Goal: Transaction & Acquisition: Purchase product/service

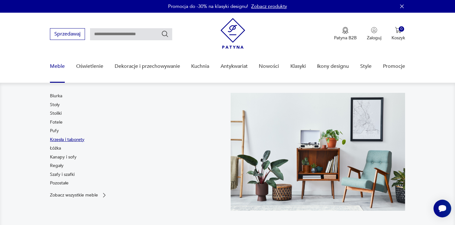
click at [56, 141] on link "Krzesła i taborety" at bounding box center [67, 139] width 34 height 6
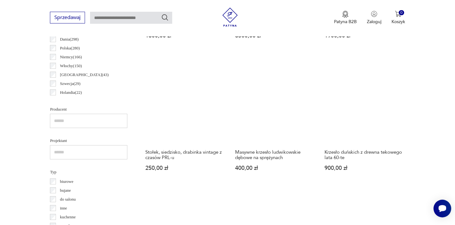
scroll to position [338, 0]
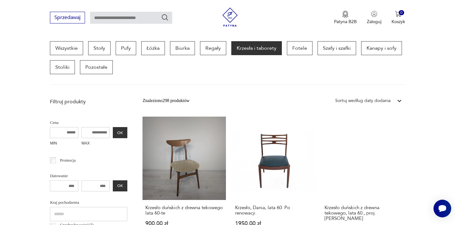
scroll to position [76, 0]
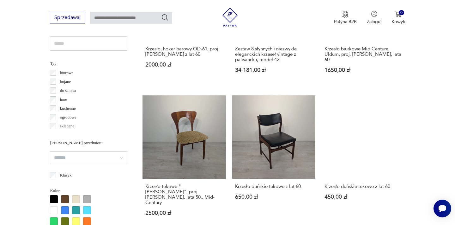
scroll to position [472, 0]
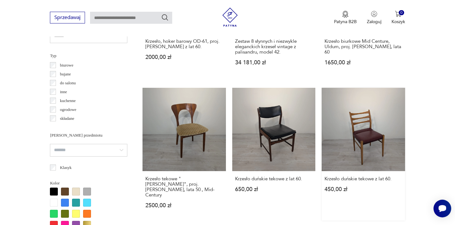
click at [369, 130] on link "Krzesło duńskie tekowe z lat 60. 450,00 zł" at bounding box center [363, 154] width 83 height 133
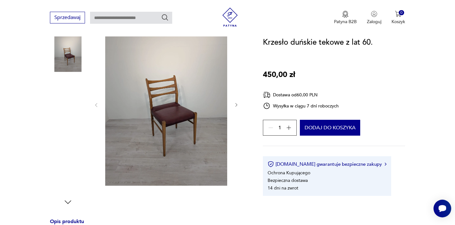
scroll to position [89, 0]
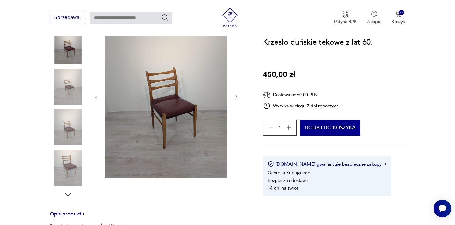
click at [172, 105] on img at bounding box center [166, 96] width 122 height 162
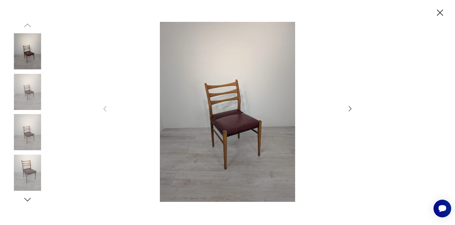
click at [350, 108] on icon "button" at bounding box center [351, 109] width 8 height 8
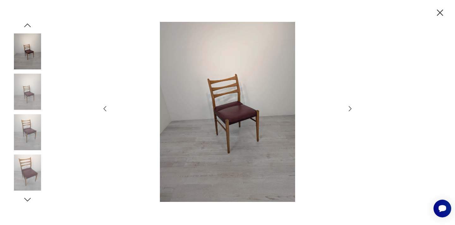
click at [350, 108] on icon "button" at bounding box center [351, 109] width 8 height 8
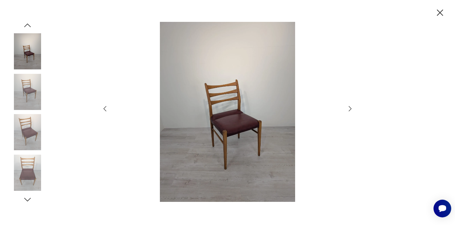
click at [350, 108] on icon "button" at bounding box center [351, 109] width 8 height 8
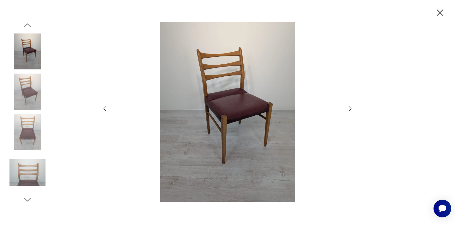
click at [350, 108] on icon "button" at bounding box center [351, 109] width 8 height 8
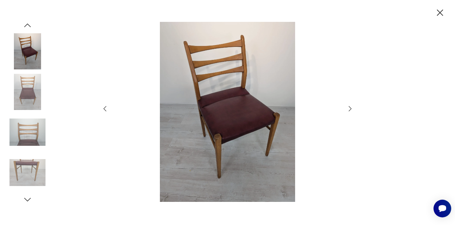
click at [350, 108] on icon "button" at bounding box center [351, 109] width 8 height 8
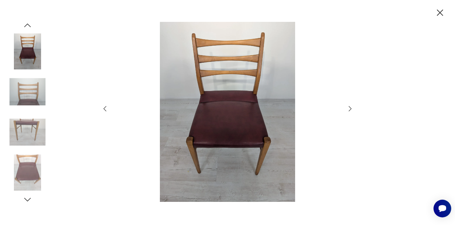
click at [350, 108] on icon "button" at bounding box center [351, 109] width 8 height 8
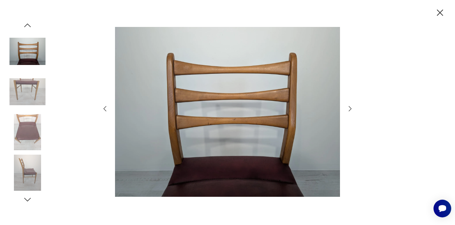
click at [350, 108] on icon "button" at bounding box center [351, 109] width 8 height 8
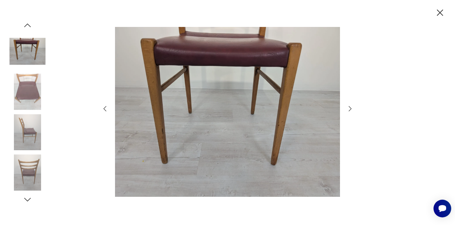
click at [350, 108] on icon "button" at bounding box center [351, 109] width 8 height 8
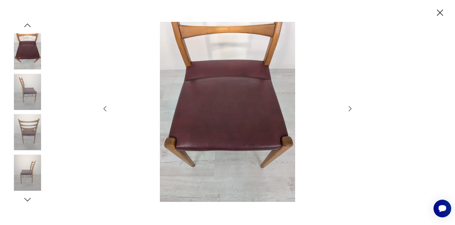
click at [350, 108] on icon "button" at bounding box center [351, 109] width 8 height 8
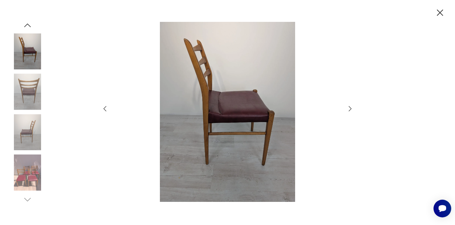
click at [350, 108] on icon "button" at bounding box center [351, 109] width 8 height 8
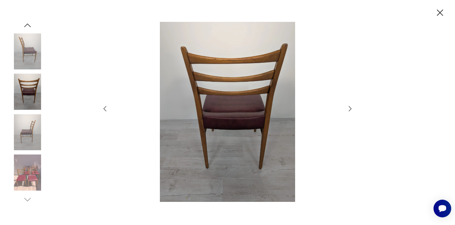
click at [350, 108] on icon "button" at bounding box center [351, 109] width 8 height 8
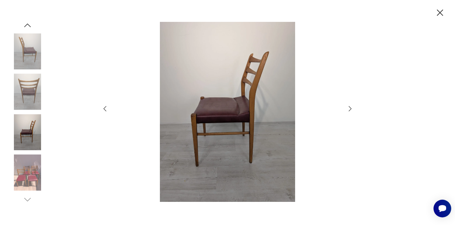
click at [350, 108] on icon "button" at bounding box center [351, 109] width 8 height 8
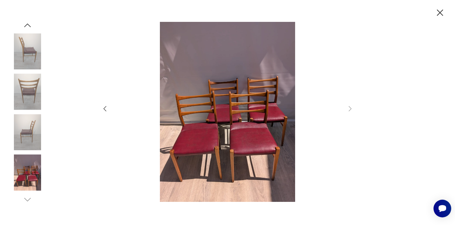
click at [442, 13] on icon "button" at bounding box center [440, 12] width 6 height 6
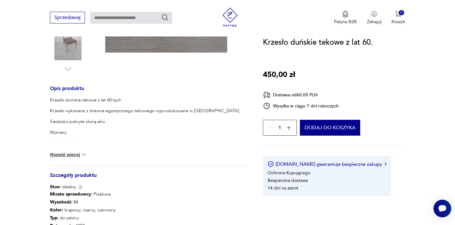
scroll to position [215, 0]
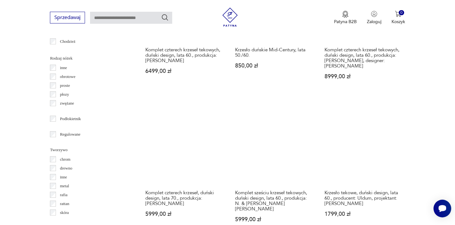
scroll to position [745, 0]
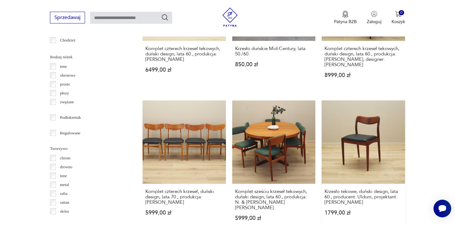
click at [367, 122] on link "Krzesło tekowe, duński design, lata 60., producent: Uldum, projektant: [PERSON_…" at bounding box center [363, 166] width 83 height 133
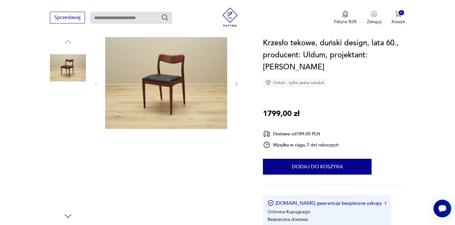
scroll to position [76, 0]
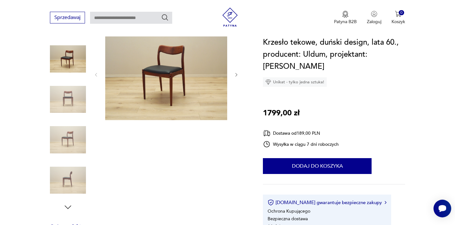
click at [168, 67] on img at bounding box center [166, 74] width 122 height 92
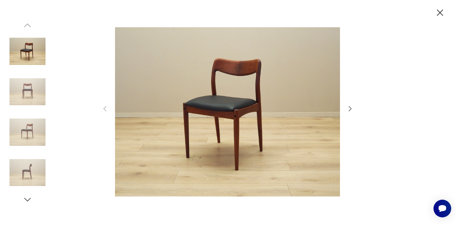
click at [350, 107] on icon "button" at bounding box center [350, 108] width 3 height 5
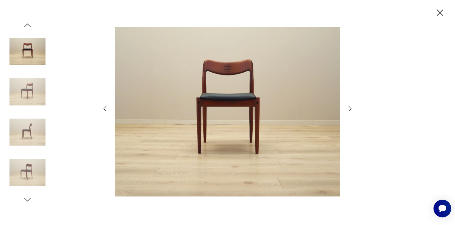
click at [350, 107] on icon "button" at bounding box center [350, 108] width 3 height 5
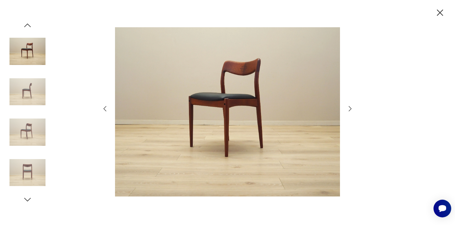
click at [350, 107] on icon "button" at bounding box center [350, 108] width 3 height 5
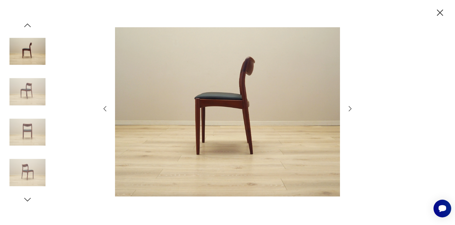
click at [350, 107] on icon "button" at bounding box center [350, 108] width 3 height 5
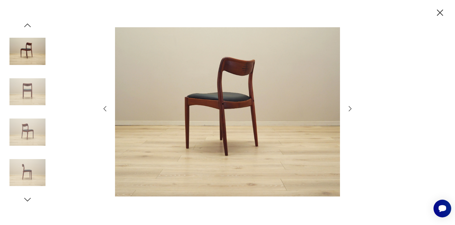
click at [350, 107] on icon "button" at bounding box center [350, 108] width 3 height 5
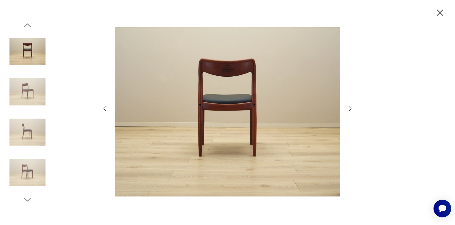
click at [350, 107] on icon "button" at bounding box center [350, 108] width 3 height 5
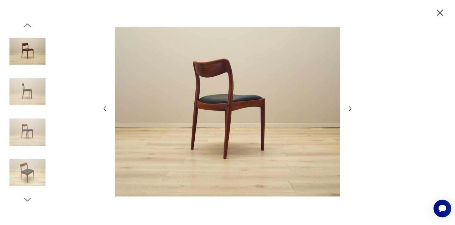
click at [350, 107] on icon "button" at bounding box center [350, 108] width 3 height 5
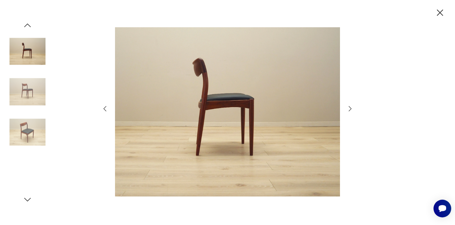
click at [350, 107] on icon "button" at bounding box center [350, 108] width 3 height 5
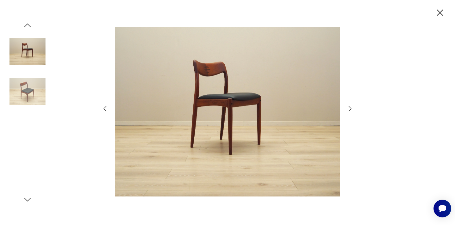
click at [350, 107] on icon "button" at bounding box center [350, 108] width 3 height 5
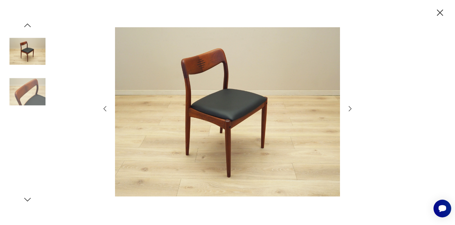
click at [350, 107] on icon "button" at bounding box center [350, 108] width 3 height 5
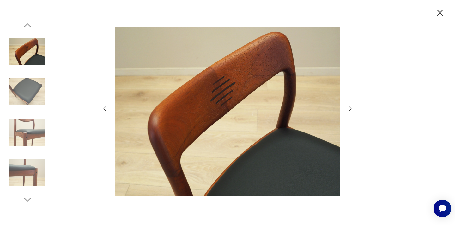
click at [350, 107] on icon "button" at bounding box center [350, 108] width 3 height 5
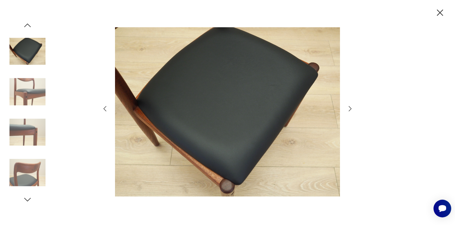
click at [350, 107] on icon "button" at bounding box center [350, 108] width 3 height 5
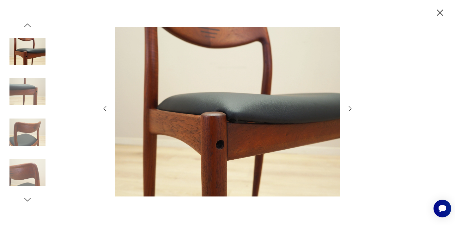
click at [350, 107] on icon "button" at bounding box center [350, 108] width 3 height 5
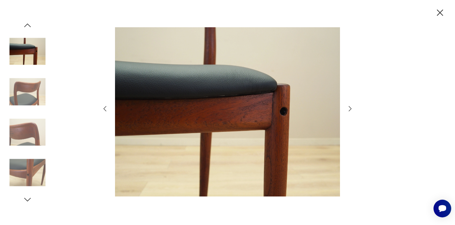
click at [350, 107] on icon "button" at bounding box center [350, 108] width 3 height 5
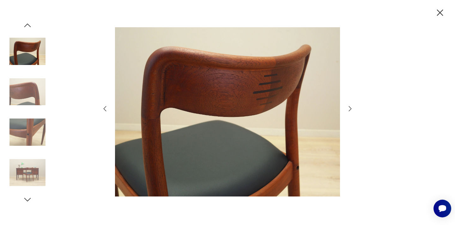
click at [440, 13] on icon "button" at bounding box center [440, 12] width 11 height 11
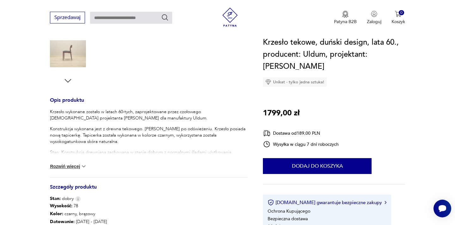
scroll to position [202, 0]
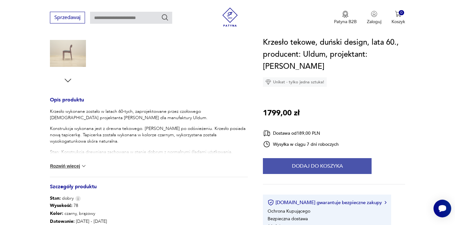
click at [309, 171] on button "Dodaj do koszyka" at bounding box center [317, 166] width 109 height 16
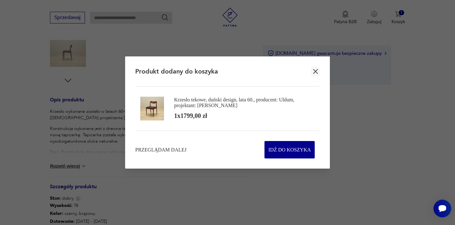
click at [314, 71] on icon "button" at bounding box center [315, 71] width 5 height 5
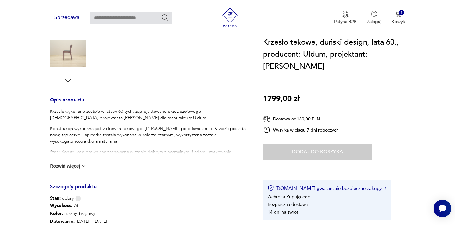
click at [313, 70] on h1 "Krzesło tekowe, duński design, lata 60., producent: Uldum, projektant: [PERSON_…" at bounding box center [334, 54] width 142 height 36
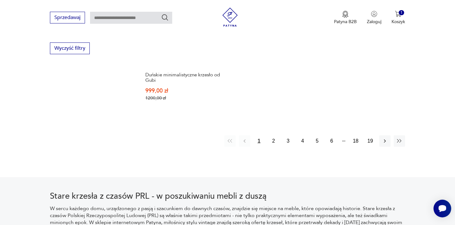
scroll to position [1005, 0]
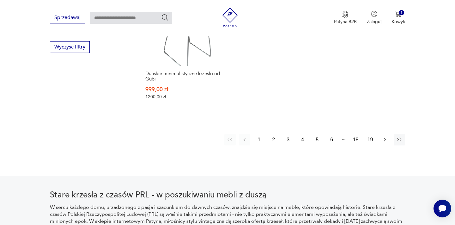
click at [386, 136] on icon "button" at bounding box center [385, 139] width 6 height 6
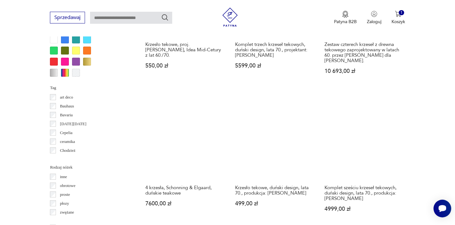
scroll to position [636, 0]
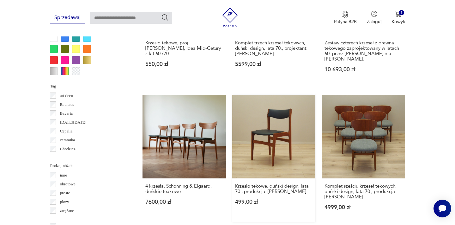
click at [278, 129] on link "Krzesło tekowe, duński design, lata 70., produkcja: [PERSON_NAME] 499,00 zł" at bounding box center [273, 158] width 83 height 127
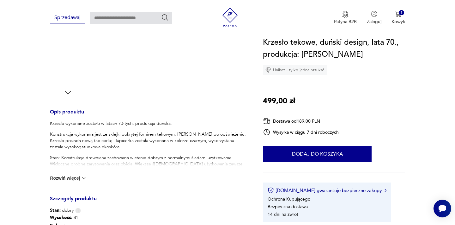
scroll to position [228, 0]
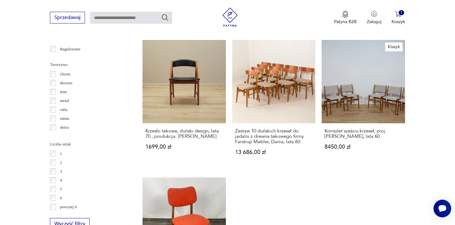
scroll to position [833, 0]
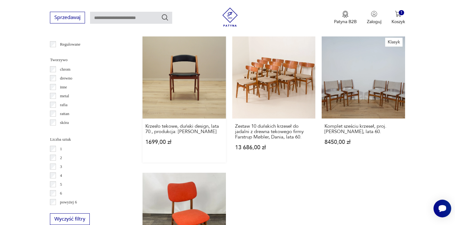
click at [195, 65] on link "Krzesło tekowe, duński design, lata 70., produkcja: [PERSON_NAME] 1699,00 zł" at bounding box center [184, 98] width 83 height 127
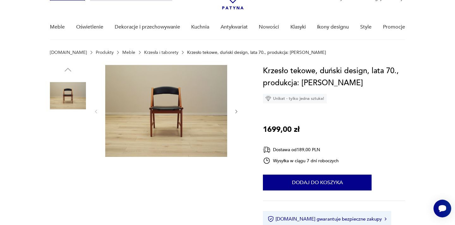
scroll to position [38, 0]
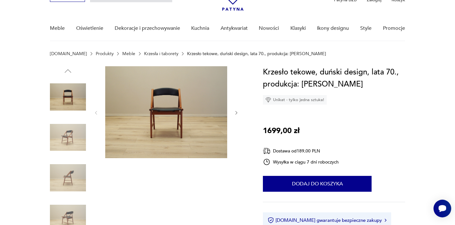
click at [168, 109] on img at bounding box center [166, 112] width 122 height 92
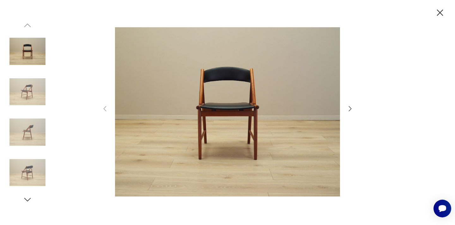
click at [350, 109] on icon "button" at bounding box center [351, 109] width 8 height 8
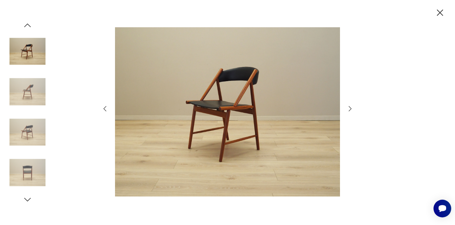
click at [350, 109] on icon "button" at bounding box center [351, 109] width 8 height 8
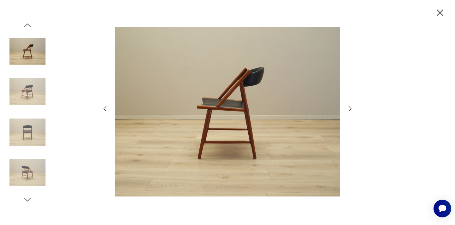
click at [350, 109] on icon "button" at bounding box center [351, 109] width 8 height 8
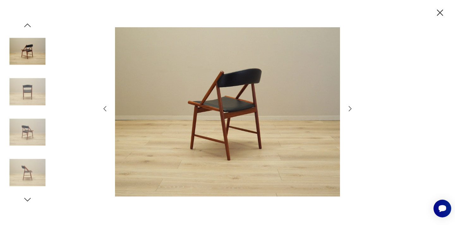
click at [350, 109] on icon "button" at bounding box center [351, 109] width 8 height 8
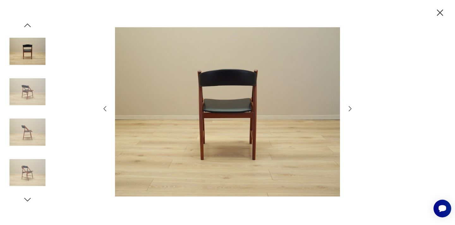
click at [350, 109] on icon "button" at bounding box center [351, 109] width 8 height 8
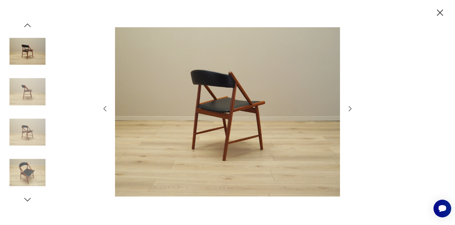
click at [350, 109] on icon "button" at bounding box center [351, 109] width 8 height 8
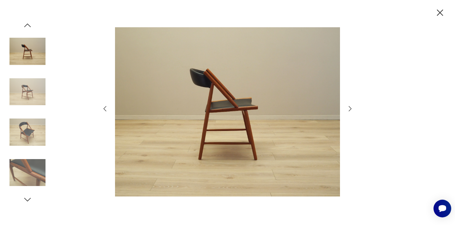
click at [350, 109] on icon "button" at bounding box center [351, 109] width 8 height 8
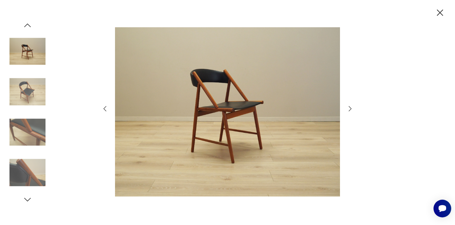
click at [350, 109] on icon "button" at bounding box center [351, 109] width 8 height 8
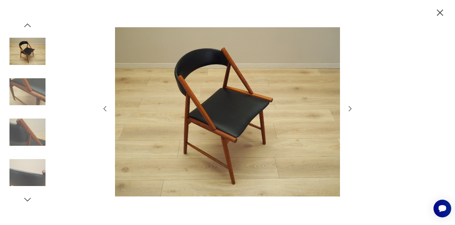
click at [350, 109] on icon "button" at bounding box center [351, 109] width 8 height 8
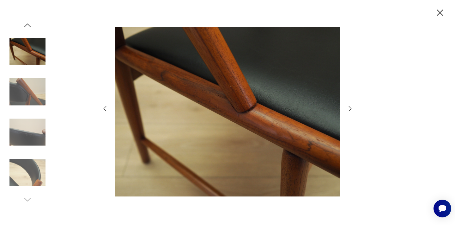
click at [350, 109] on icon "button" at bounding box center [351, 109] width 8 height 8
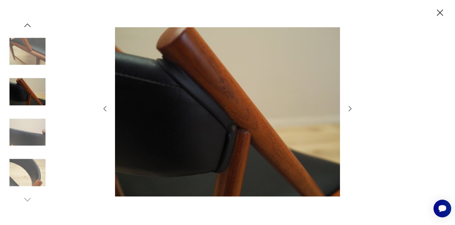
click at [350, 109] on icon "button" at bounding box center [351, 109] width 8 height 8
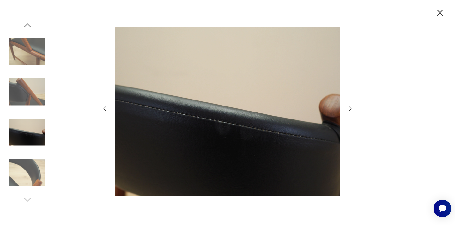
click at [350, 109] on icon "button" at bounding box center [351, 109] width 8 height 8
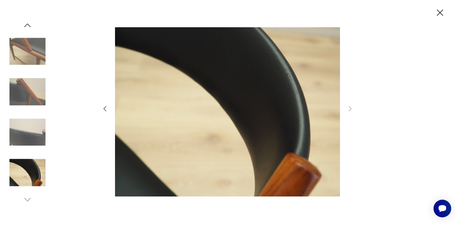
click at [441, 12] on icon "button" at bounding box center [440, 12] width 6 height 6
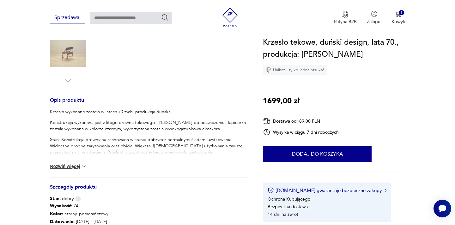
scroll to position [202, 0]
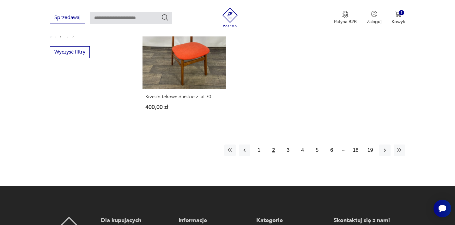
scroll to position [1005, 0]
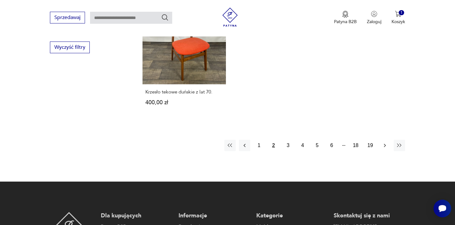
click at [384, 142] on icon "button" at bounding box center [385, 145] width 6 height 6
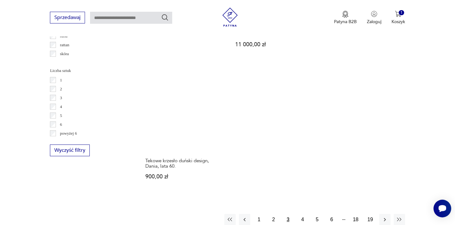
scroll to position [914, 0]
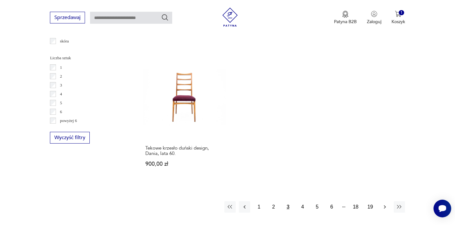
click at [383, 203] on icon "button" at bounding box center [385, 206] width 6 height 6
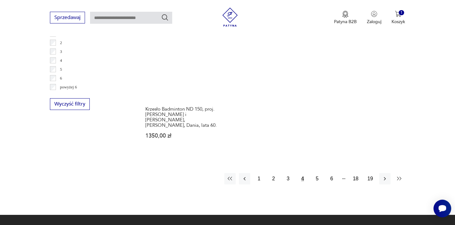
scroll to position [952, 0]
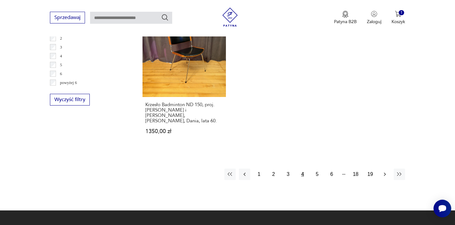
click at [386, 172] on icon "button" at bounding box center [385, 173] width 2 height 3
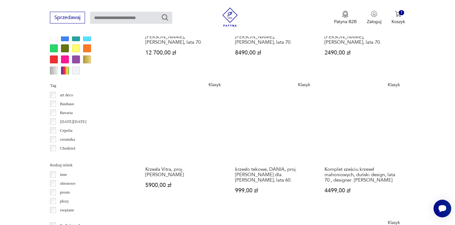
scroll to position [636, 0]
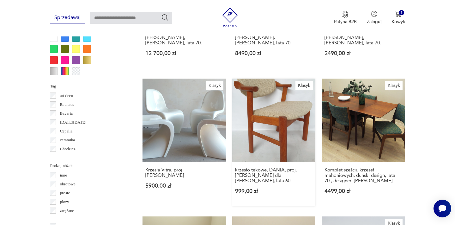
click at [284, 105] on link "Klasyk krzesło tekowe, DANIA, proj. [PERSON_NAME] dla [PERSON_NAME], lata 60. 9…" at bounding box center [273, 141] width 83 height 127
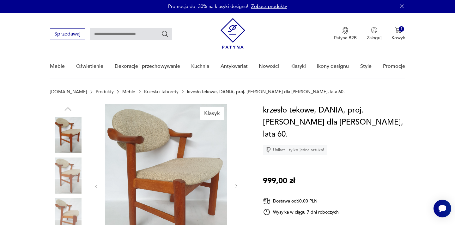
click at [178, 158] on img at bounding box center [166, 185] width 122 height 163
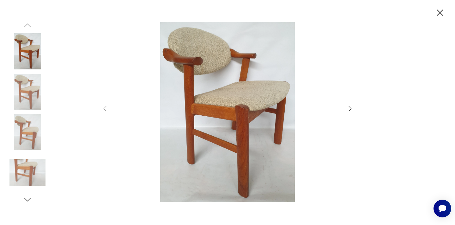
click at [350, 110] on icon "button" at bounding box center [351, 109] width 8 height 8
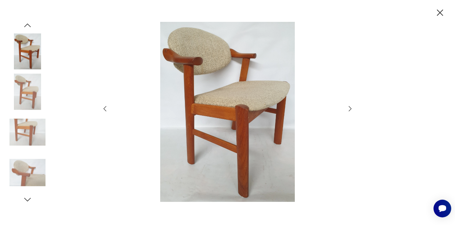
click at [350, 110] on icon "button" at bounding box center [351, 109] width 8 height 8
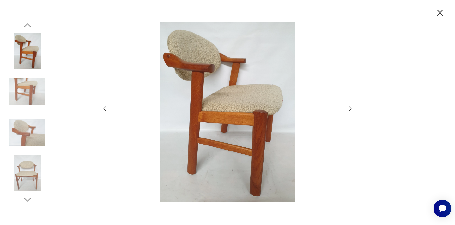
click at [350, 110] on icon "button" at bounding box center [351, 109] width 8 height 8
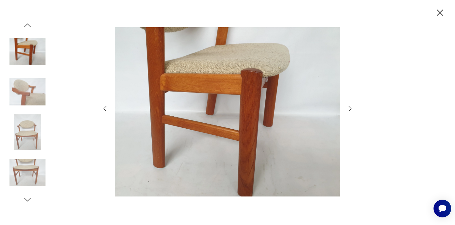
click at [350, 110] on icon "button" at bounding box center [351, 109] width 8 height 8
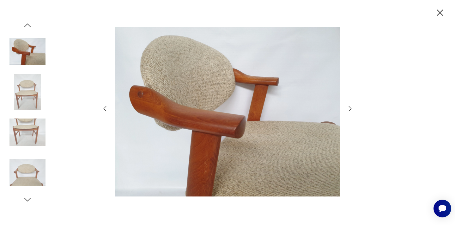
click at [350, 110] on icon "button" at bounding box center [351, 109] width 8 height 8
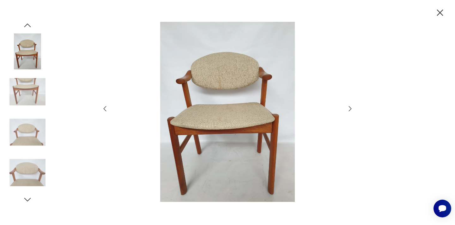
click at [350, 110] on icon "button" at bounding box center [351, 109] width 8 height 8
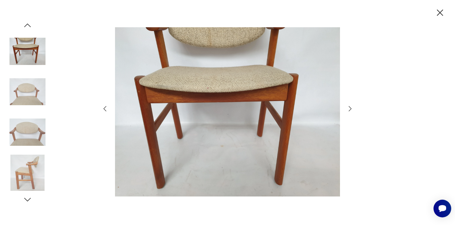
click at [350, 110] on icon "button" at bounding box center [351, 109] width 8 height 8
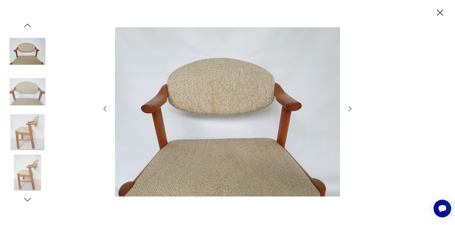
click at [350, 110] on icon "button" at bounding box center [351, 109] width 8 height 8
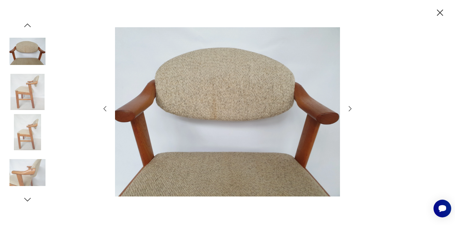
click at [350, 110] on icon "button" at bounding box center [351, 109] width 8 height 8
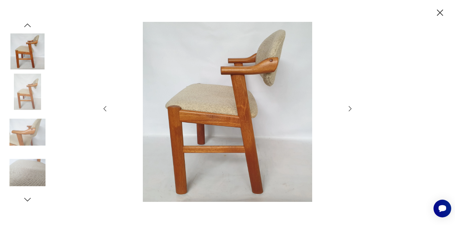
click at [350, 110] on icon "button" at bounding box center [351, 109] width 8 height 8
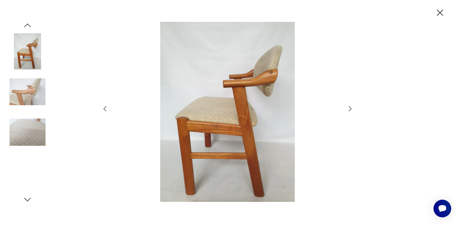
click at [350, 110] on icon "button" at bounding box center [351, 109] width 8 height 8
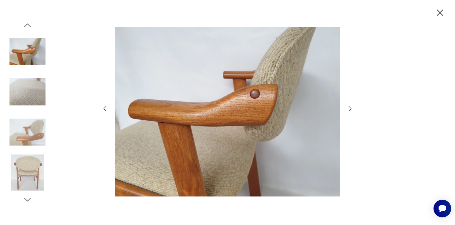
click at [441, 11] on icon "button" at bounding box center [440, 12] width 6 height 6
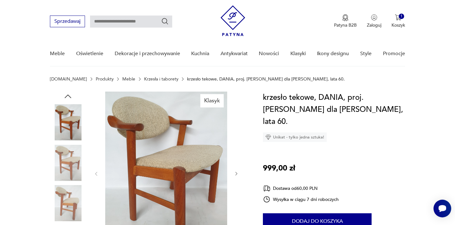
scroll to position [25, 0]
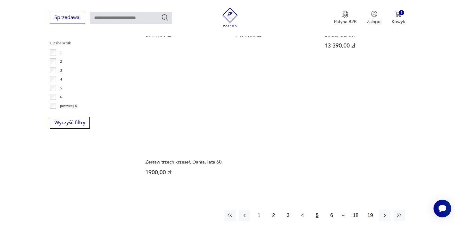
scroll to position [934, 0]
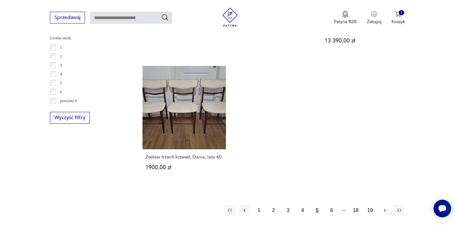
click at [385, 207] on icon "button" at bounding box center [385, 210] width 6 height 6
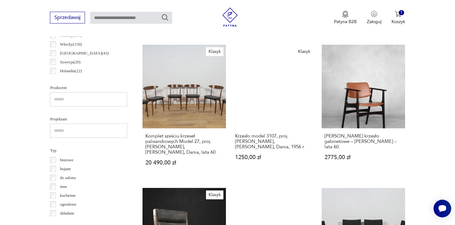
scroll to position [377, 0]
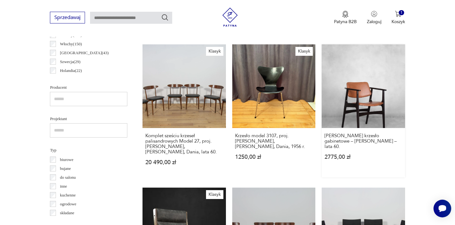
click at [364, 104] on link "[PERSON_NAME] krzesło gabinetowe – [PERSON_NAME] – lata 60. 2775,00 zł" at bounding box center [363, 110] width 83 height 133
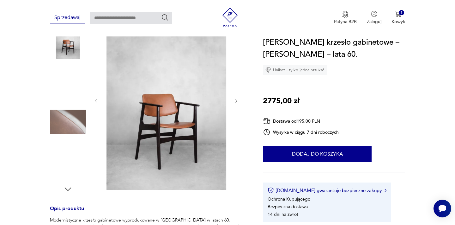
scroll to position [101, 0]
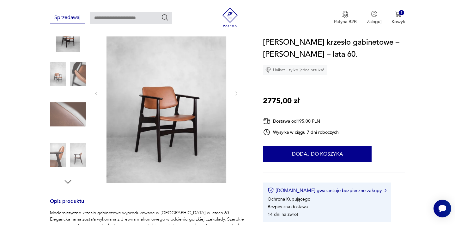
click at [185, 108] on img at bounding box center [166, 93] width 122 height 180
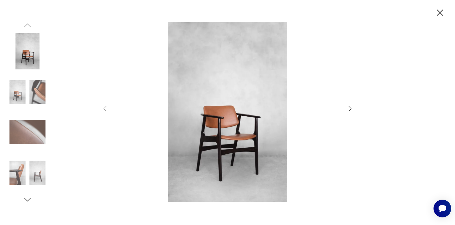
click at [350, 108] on icon "button" at bounding box center [351, 109] width 8 height 8
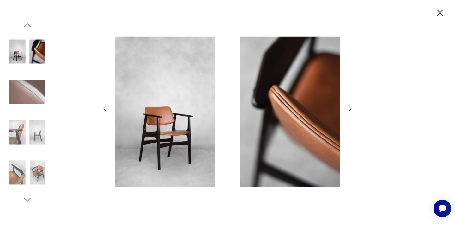
click at [350, 108] on icon "button" at bounding box center [351, 109] width 8 height 8
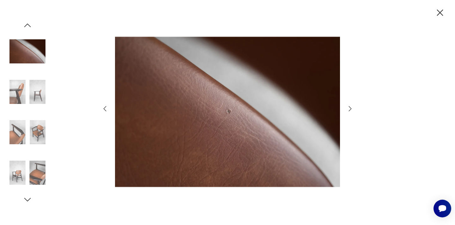
click at [350, 108] on icon "button" at bounding box center [351, 109] width 8 height 8
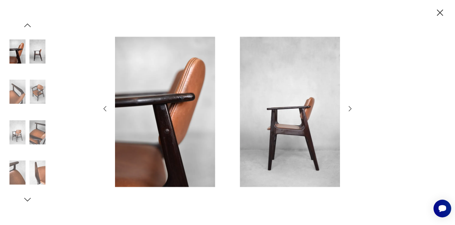
click at [350, 108] on icon "button" at bounding box center [351, 109] width 8 height 8
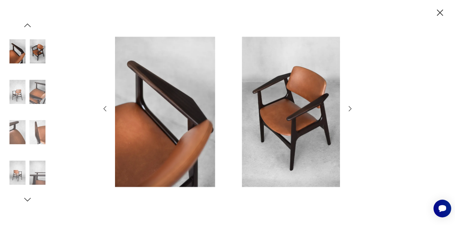
click at [350, 108] on icon "button" at bounding box center [351, 109] width 8 height 8
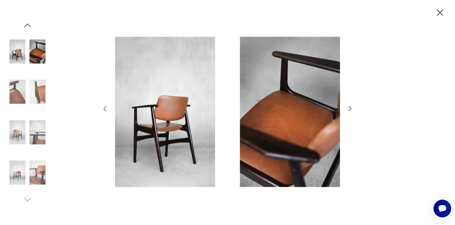
click at [350, 108] on icon "button" at bounding box center [351, 109] width 8 height 8
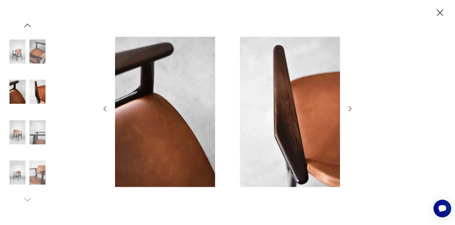
click at [350, 108] on icon "button" at bounding box center [351, 109] width 8 height 8
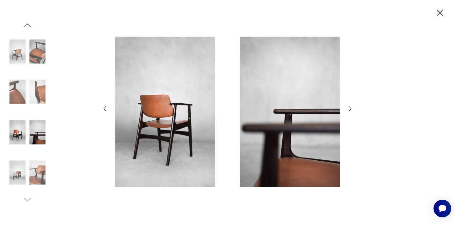
click at [350, 108] on icon "button" at bounding box center [351, 109] width 8 height 8
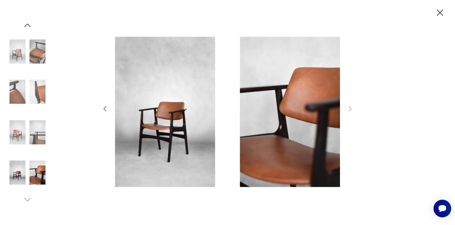
click at [440, 11] on icon "button" at bounding box center [440, 12] width 11 height 11
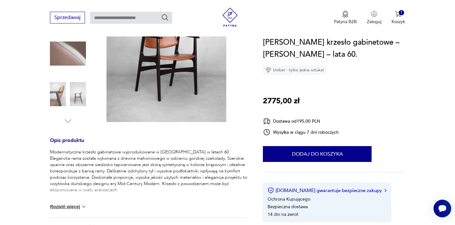
scroll to position [177, 0]
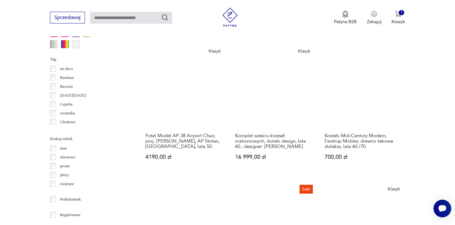
scroll to position [666, 0]
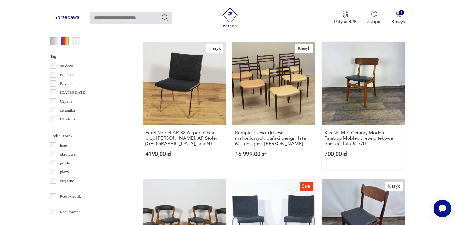
click at [358, 75] on link "Krzesło Mid-Century Modern, Farstrup Mobler, drewno tekowe duńskie, lata 60./70…" at bounding box center [363, 104] width 83 height 127
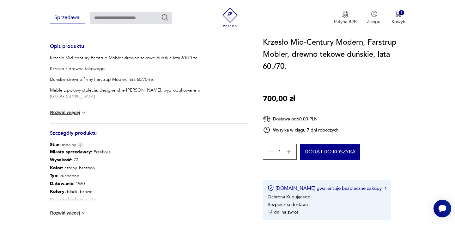
scroll to position [266, 0]
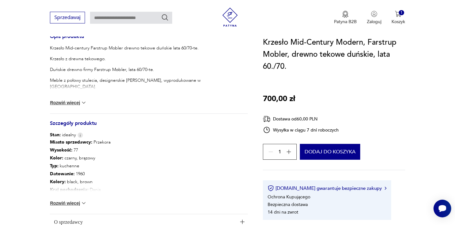
click at [71, 202] on button "Rozwiń więcej" at bounding box center [68, 203] width 37 height 6
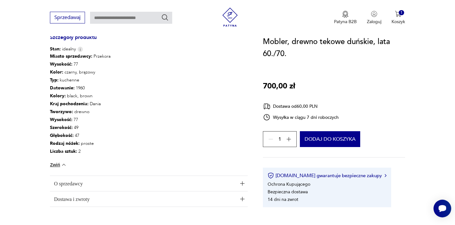
scroll to position [354, 0]
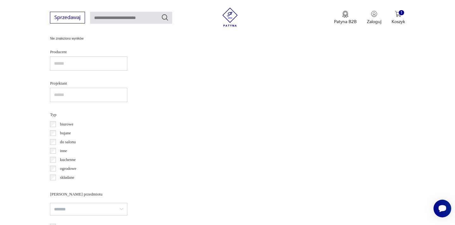
scroll to position [724, 0]
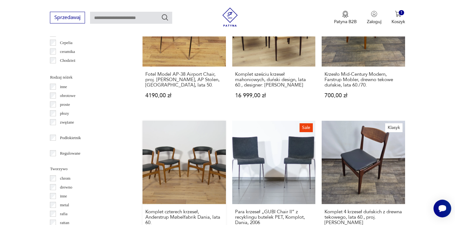
click at [177, 162] on link "Komplet czterech krzeseł, Anderstrup Møbelfabrik Dania, lata 60. 6790,00 zł" at bounding box center [184, 188] width 83 height 134
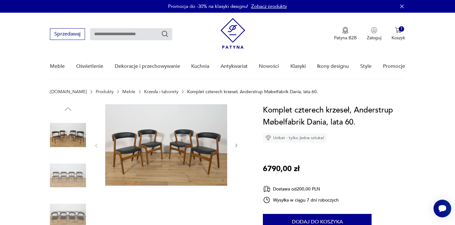
click at [124, 141] on img at bounding box center [166, 144] width 122 height 81
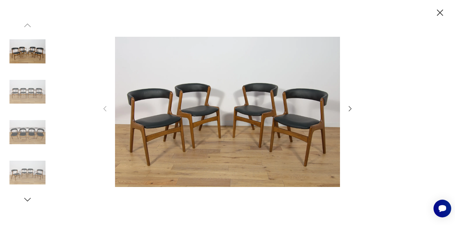
click at [352, 108] on icon "button" at bounding box center [351, 109] width 8 height 8
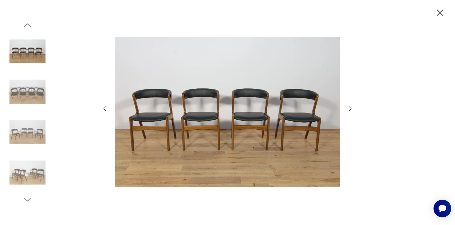
click at [352, 108] on icon "button" at bounding box center [351, 109] width 8 height 8
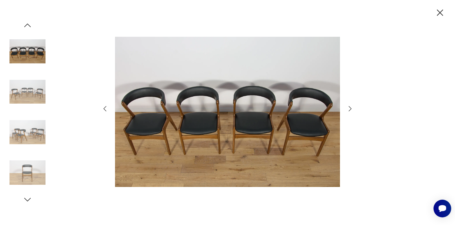
click at [352, 108] on icon "button" at bounding box center [351, 109] width 8 height 8
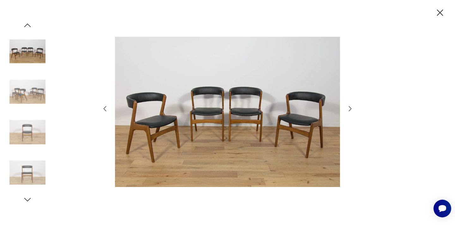
click at [352, 108] on icon "button" at bounding box center [351, 109] width 8 height 8
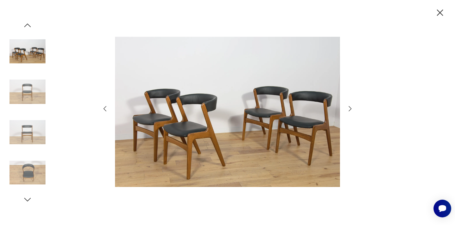
click at [352, 108] on icon "button" at bounding box center [351, 109] width 8 height 8
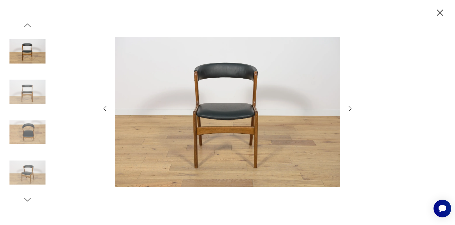
click at [352, 108] on icon "button" at bounding box center [351, 109] width 8 height 8
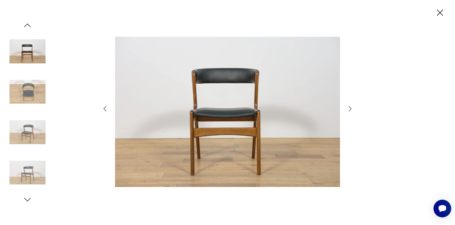
click at [352, 108] on icon "button" at bounding box center [351, 109] width 8 height 8
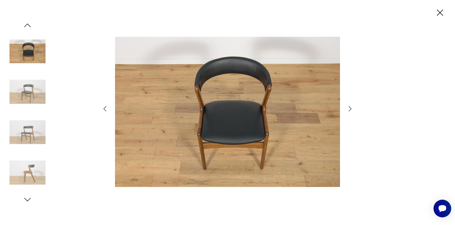
click at [352, 108] on icon "button" at bounding box center [351, 109] width 8 height 8
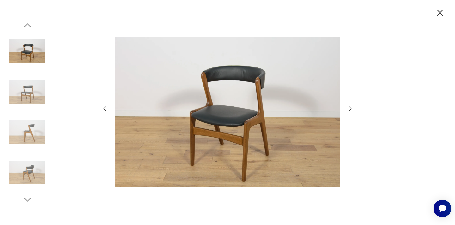
click at [352, 108] on icon "button" at bounding box center [351, 109] width 8 height 8
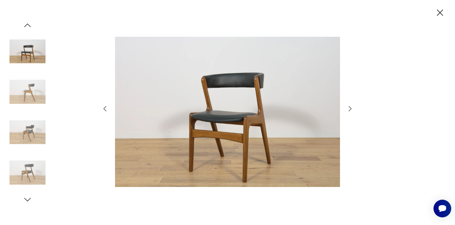
click at [352, 108] on icon "button" at bounding box center [351, 109] width 8 height 8
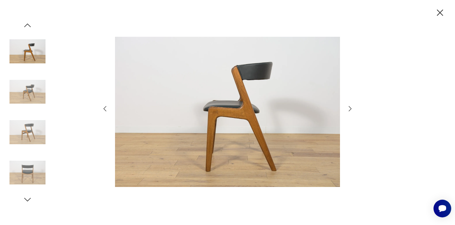
click at [352, 108] on icon "button" at bounding box center [351, 109] width 8 height 8
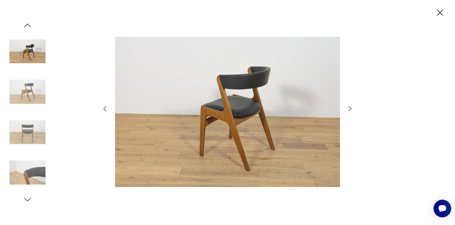
click at [352, 108] on icon "button" at bounding box center [351, 109] width 8 height 8
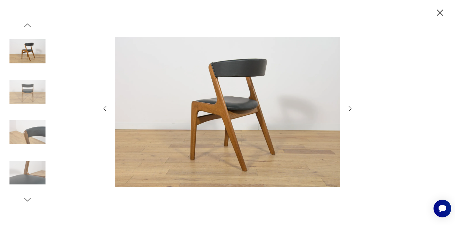
click at [352, 108] on icon "button" at bounding box center [351, 109] width 8 height 8
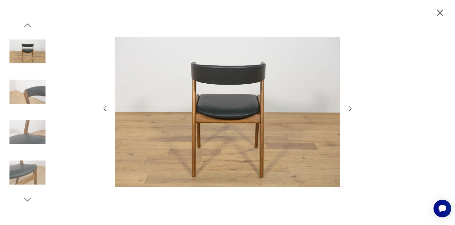
click at [352, 108] on icon "button" at bounding box center [351, 109] width 8 height 8
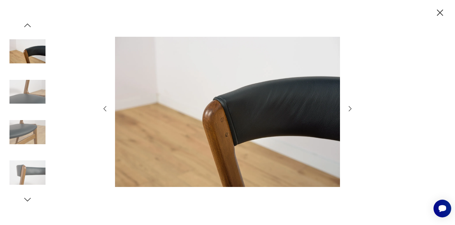
click at [352, 108] on icon "button" at bounding box center [351, 109] width 8 height 8
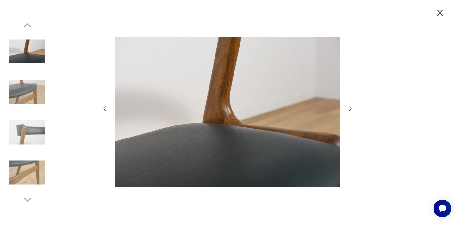
click at [352, 108] on icon "button" at bounding box center [351, 109] width 8 height 8
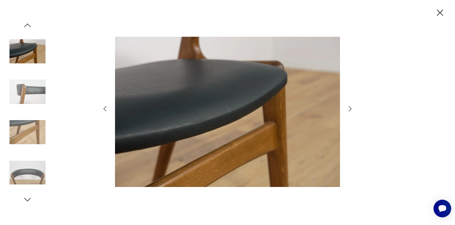
click at [349, 108] on icon "button" at bounding box center [351, 109] width 8 height 8
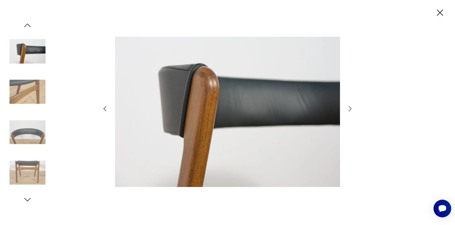
click at [349, 108] on icon "button" at bounding box center [351, 109] width 8 height 8
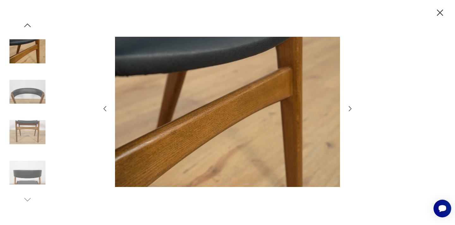
click at [349, 108] on icon "button" at bounding box center [351, 109] width 8 height 8
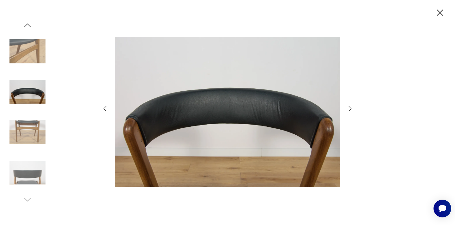
click at [349, 108] on icon "button" at bounding box center [351, 109] width 8 height 8
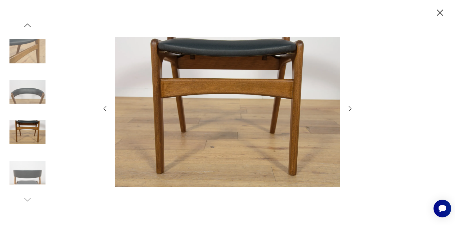
click at [349, 108] on icon "button" at bounding box center [351, 109] width 8 height 8
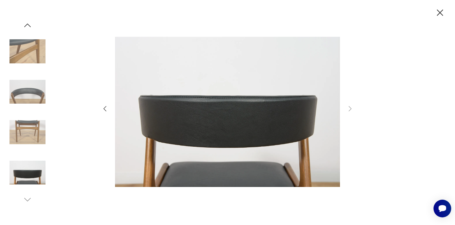
click at [440, 13] on icon "button" at bounding box center [440, 12] width 6 height 6
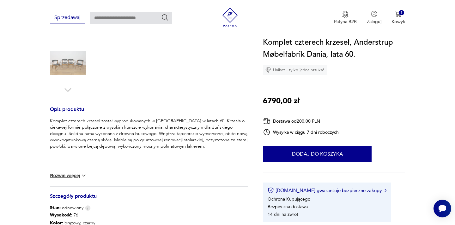
scroll to position [202, 0]
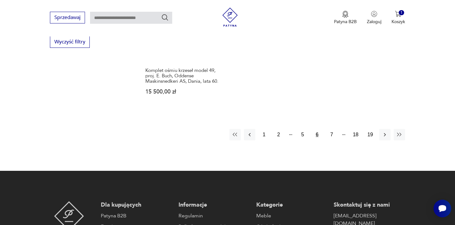
scroll to position [1011, 0]
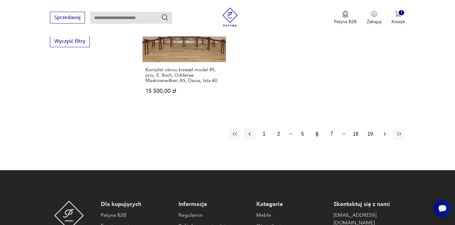
click at [386, 131] on icon "button" at bounding box center [385, 134] width 6 height 6
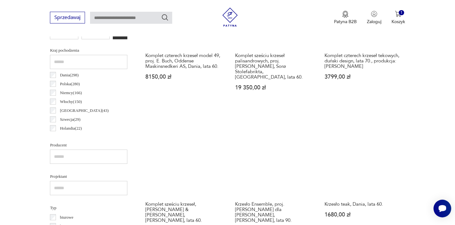
scroll to position [345, 0]
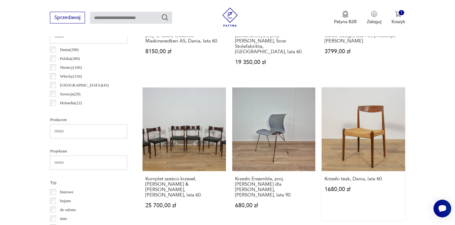
click at [371, 106] on link "Krzesło teak, Dania, lata 60. 1680,00 zł" at bounding box center [363, 153] width 83 height 133
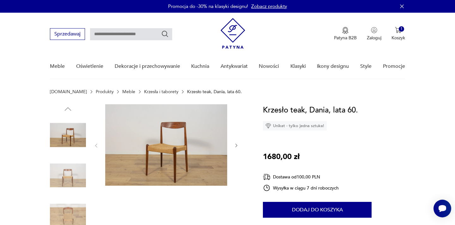
click at [162, 141] on img at bounding box center [166, 144] width 122 height 81
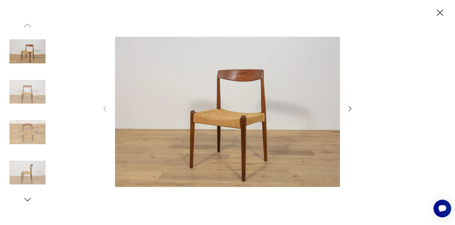
click at [351, 108] on icon "button" at bounding box center [350, 108] width 3 height 5
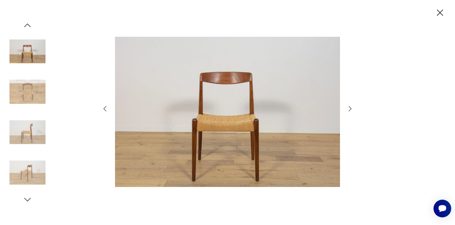
click at [351, 108] on icon "button" at bounding box center [350, 108] width 3 height 5
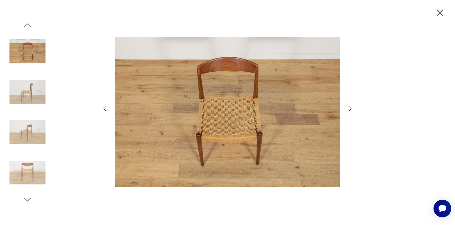
click at [351, 108] on icon "button" at bounding box center [350, 108] width 3 height 5
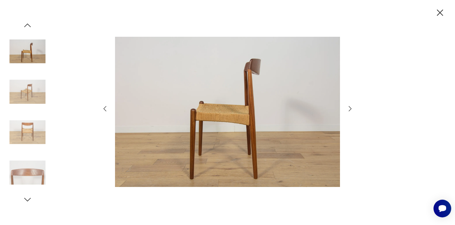
click at [351, 108] on icon "button" at bounding box center [350, 108] width 3 height 5
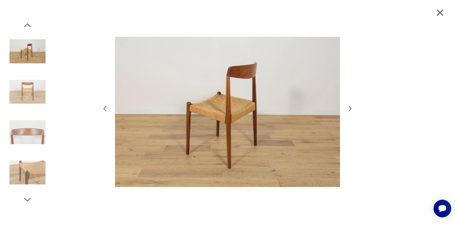
click at [351, 108] on icon "button" at bounding box center [350, 108] width 3 height 5
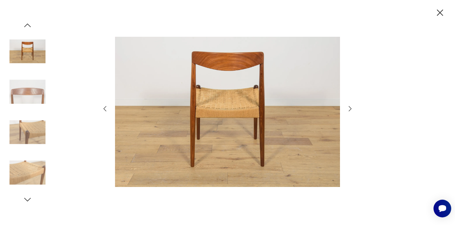
click at [351, 108] on icon "button" at bounding box center [350, 108] width 3 height 5
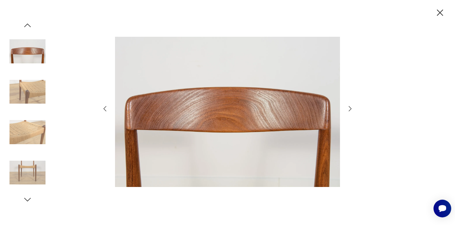
click at [351, 108] on icon "button" at bounding box center [350, 108] width 3 height 5
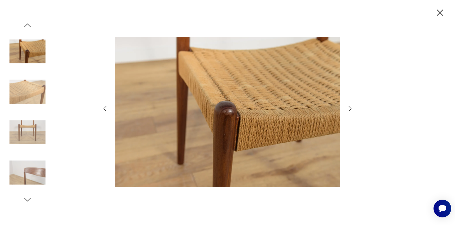
click at [351, 108] on icon "button" at bounding box center [350, 108] width 3 height 5
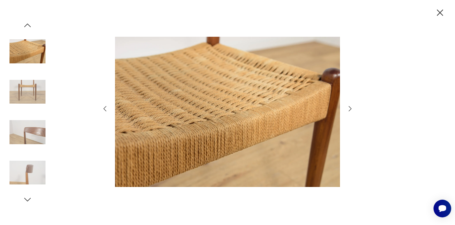
click at [351, 108] on icon "button" at bounding box center [350, 108] width 3 height 5
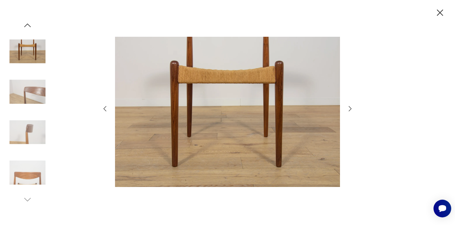
click at [351, 108] on icon "button" at bounding box center [350, 108] width 3 height 5
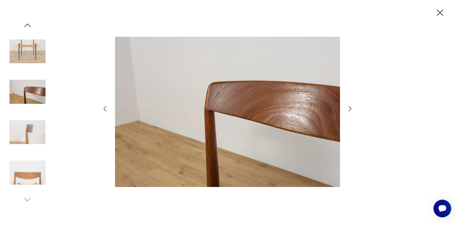
click at [351, 108] on icon "button" at bounding box center [350, 108] width 3 height 5
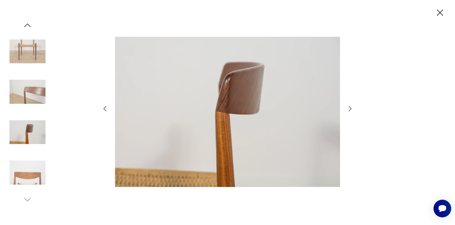
click at [351, 108] on icon "button" at bounding box center [350, 108] width 3 height 5
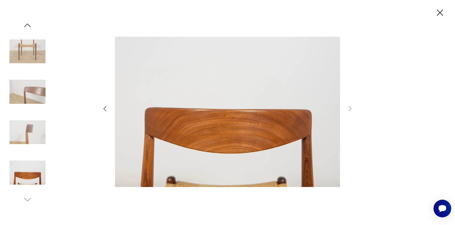
click at [439, 14] on icon "button" at bounding box center [440, 12] width 6 height 6
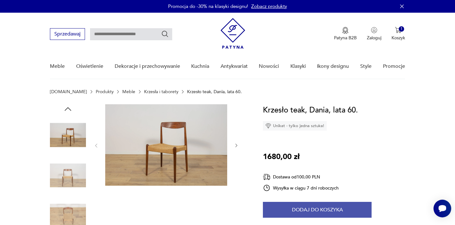
click at [309, 214] on button "Dodaj do koszyka" at bounding box center [317, 209] width 109 height 16
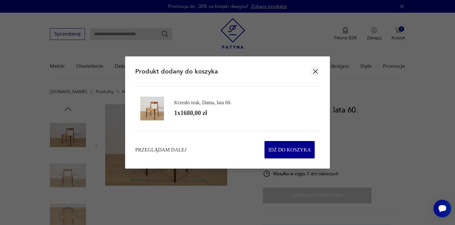
click at [316, 71] on icon "button" at bounding box center [315, 71] width 5 height 5
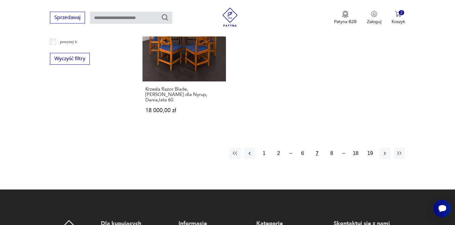
scroll to position [1003, 0]
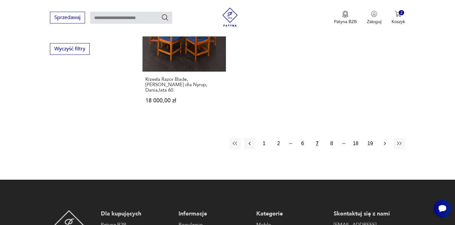
click at [385, 140] on icon "button" at bounding box center [385, 143] width 6 height 6
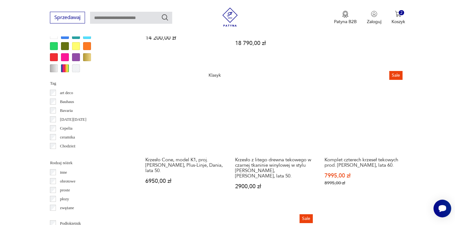
scroll to position [649, 0]
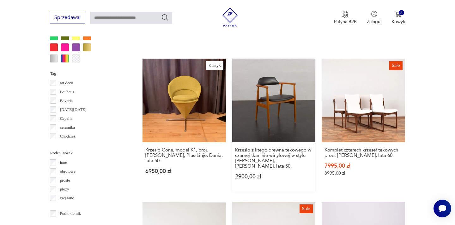
click at [292, 81] on link "Krzesło z litego drewna tekowego w czarnej tkaninie winylowej w stylu [PERSON_N…" at bounding box center [273, 125] width 83 height 133
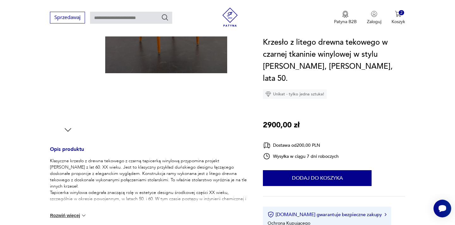
scroll to position [164, 0]
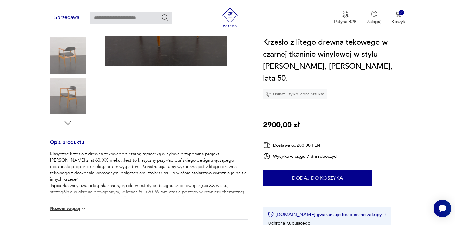
click at [56, 205] on button "Rozwiń więcej" at bounding box center [68, 208] width 37 height 6
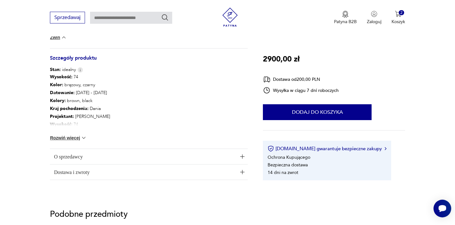
scroll to position [481, 0]
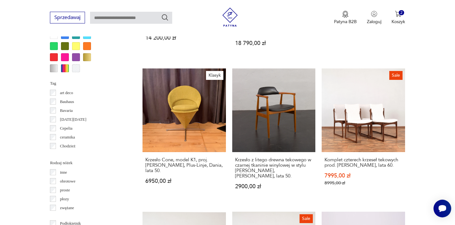
scroll to position [641, 0]
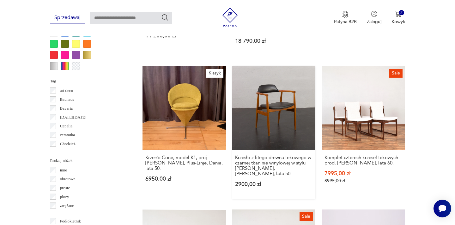
click at [297, 102] on link "Krzesło z litego drewna tekowego w czarnej tkaninie winylowej w stylu [PERSON_N…" at bounding box center [273, 132] width 83 height 133
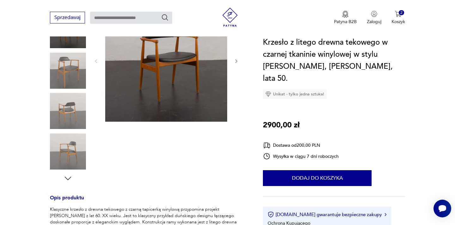
scroll to position [114, 0]
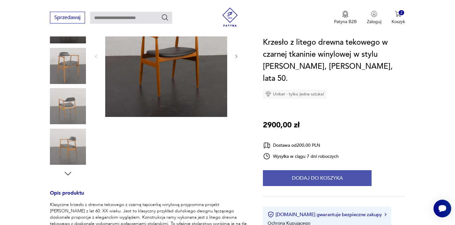
click at [350, 170] on button "Dodaj do koszyka" at bounding box center [317, 178] width 109 height 16
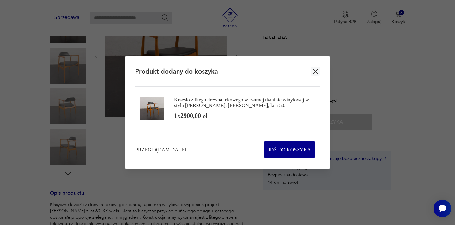
click at [316, 71] on icon "button" at bounding box center [315, 71] width 5 height 5
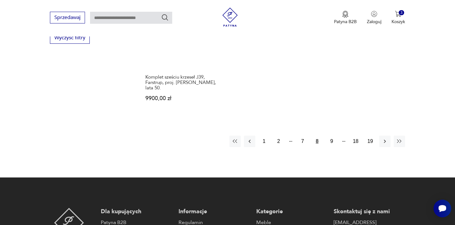
scroll to position [1015, 0]
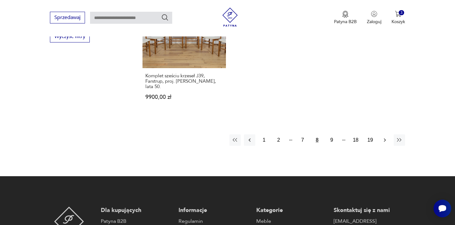
click at [386, 137] on icon "button" at bounding box center [385, 140] width 6 height 6
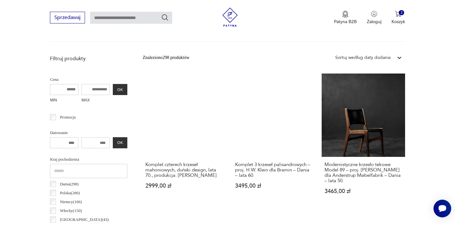
scroll to position [219, 0]
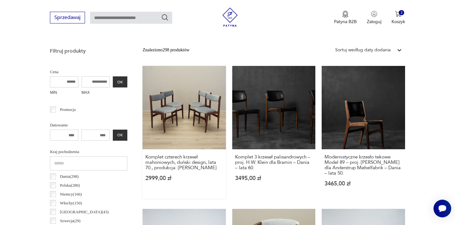
click at [175, 121] on link "Komplet czterech krzeseł mahoniowych, duński design, lata 70., produkcja: [PERS…" at bounding box center [184, 132] width 83 height 133
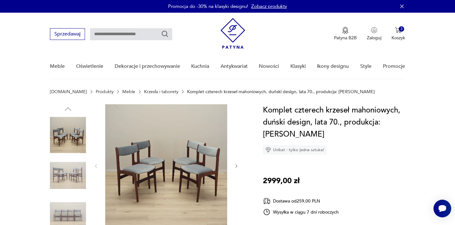
click at [142, 150] on img at bounding box center [166, 165] width 122 height 122
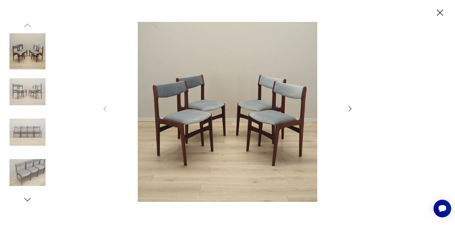
click at [441, 11] on icon "button" at bounding box center [440, 12] width 6 height 6
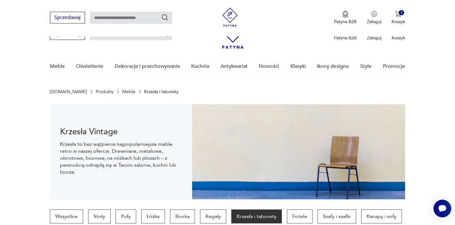
scroll to position [218, 0]
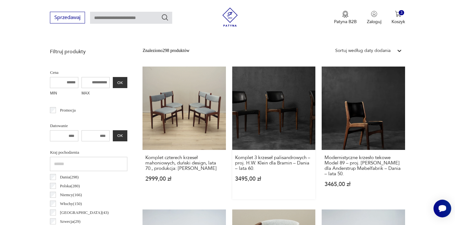
click at [279, 111] on link "Komplet 3 krzeseł palisandrowych – proj. H.W. Klein dla Bramin – Dania – lata 6…" at bounding box center [273, 132] width 83 height 133
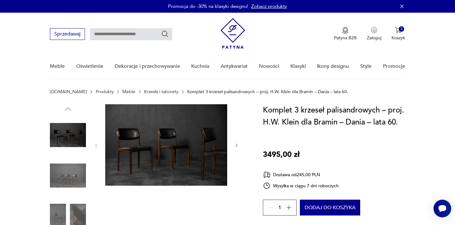
click at [146, 143] on img at bounding box center [166, 144] width 122 height 81
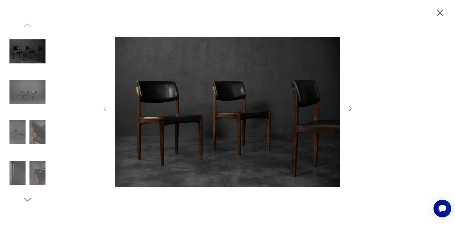
click at [351, 107] on icon "button" at bounding box center [351, 109] width 8 height 8
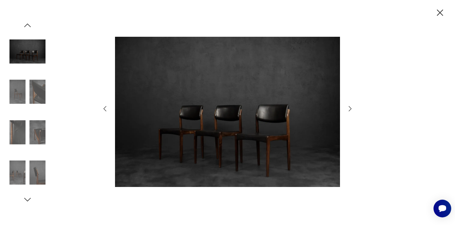
click at [351, 107] on icon "button" at bounding box center [351, 109] width 8 height 8
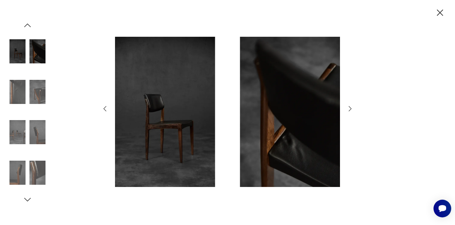
click at [351, 107] on icon "button" at bounding box center [351, 109] width 8 height 8
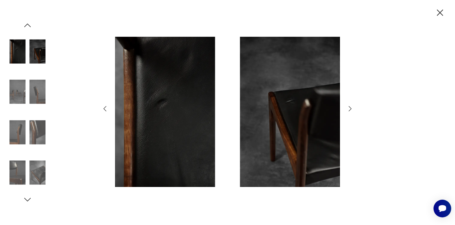
click at [351, 107] on icon "button" at bounding box center [351, 109] width 8 height 8
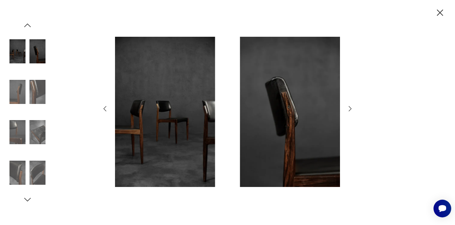
click at [351, 107] on icon "button" at bounding box center [351, 109] width 8 height 8
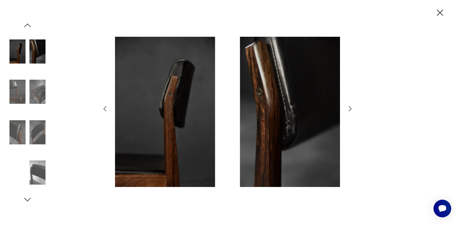
click at [351, 107] on icon "button" at bounding box center [351, 109] width 8 height 8
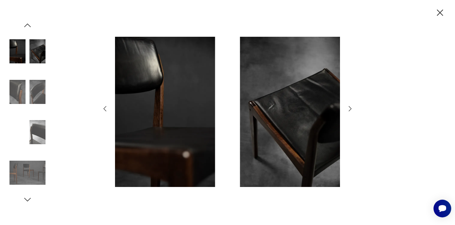
click at [351, 107] on icon "button" at bounding box center [351, 109] width 8 height 8
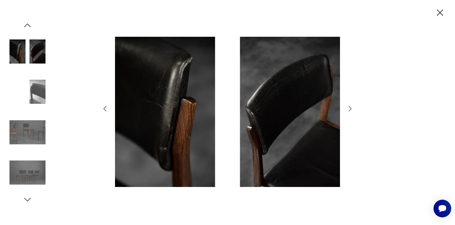
click at [351, 107] on icon "button" at bounding box center [351, 109] width 8 height 8
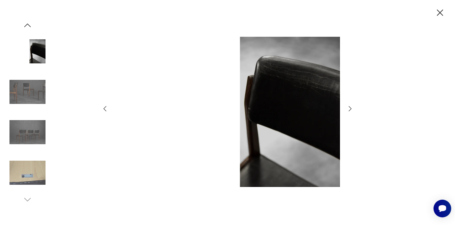
click at [351, 107] on icon "button" at bounding box center [351, 109] width 8 height 8
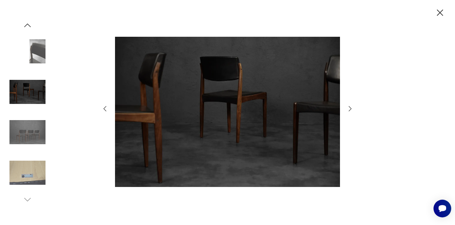
click at [351, 107] on icon "button" at bounding box center [351, 109] width 8 height 8
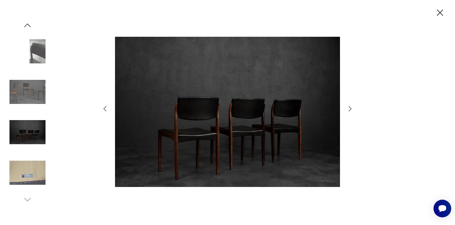
click at [351, 107] on icon "button" at bounding box center [351, 109] width 8 height 8
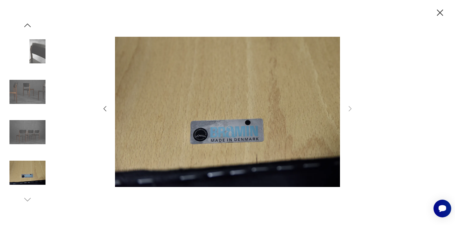
click at [443, 12] on icon "button" at bounding box center [440, 12] width 11 height 11
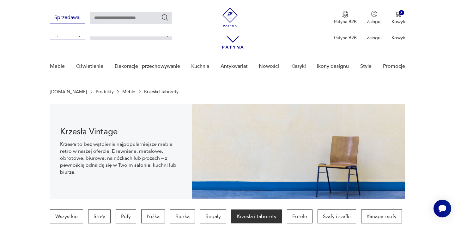
scroll to position [217, 0]
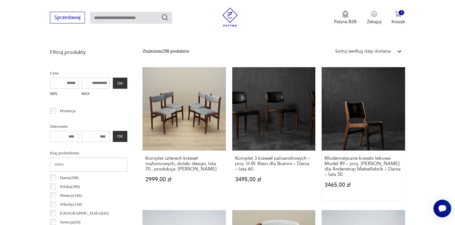
click at [357, 113] on link "Modernistyczne krzesło tekowe Model 89 – proj. [PERSON_NAME] dla Anderstrup Møb…" at bounding box center [363, 133] width 83 height 133
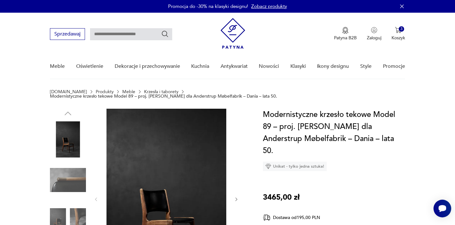
click at [195, 162] on img at bounding box center [166, 198] width 122 height 180
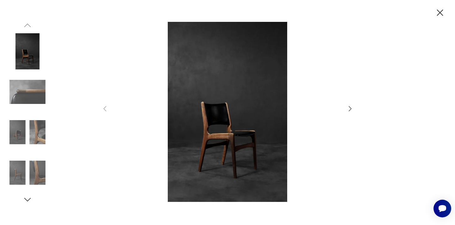
click at [350, 108] on icon "button" at bounding box center [351, 109] width 8 height 8
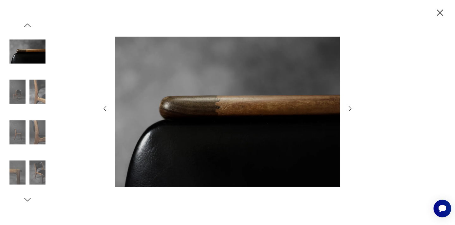
click at [350, 108] on icon "button" at bounding box center [351, 109] width 8 height 8
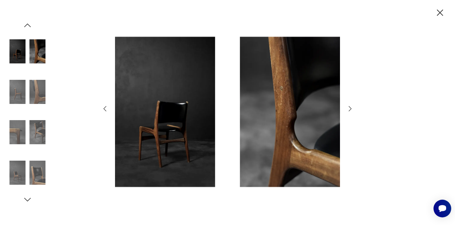
click at [350, 108] on icon "button" at bounding box center [351, 109] width 8 height 8
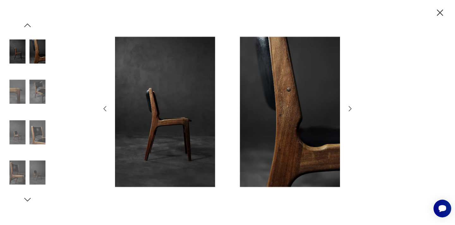
click at [350, 108] on icon "button" at bounding box center [351, 109] width 8 height 8
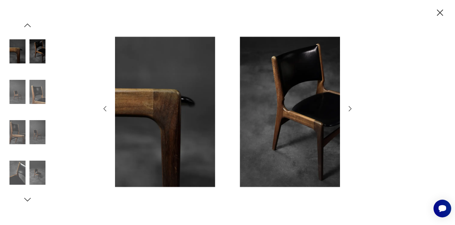
click at [350, 108] on icon "button" at bounding box center [351, 109] width 8 height 8
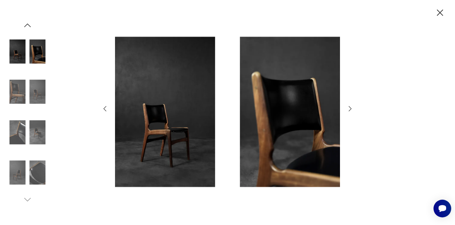
click at [350, 108] on icon "button" at bounding box center [351, 109] width 8 height 8
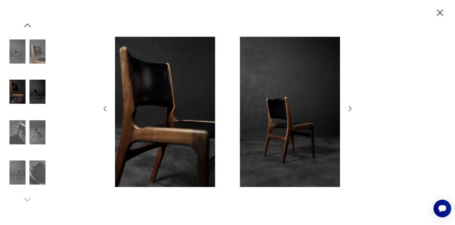
click at [350, 108] on icon "button" at bounding box center [351, 109] width 8 height 8
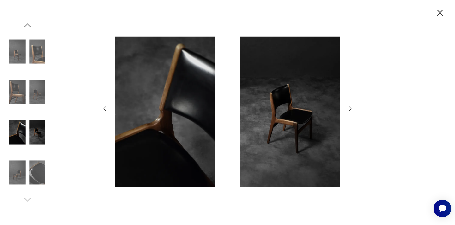
click at [350, 108] on icon "button" at bounding box center [351, 109] width 8 height 8
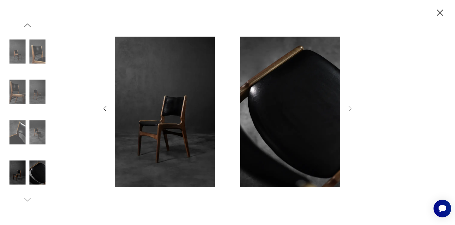
click at [37, 176] on img at bounding box center [27, 172] width 36 height 36
click at [27, 24] on icon "button" at bounding box center [27, 24] width 7 height 3
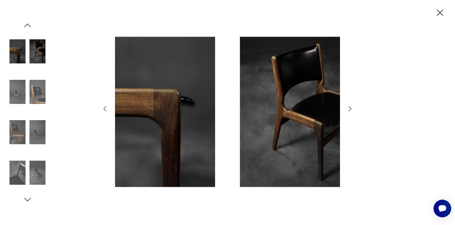
click at [27, 24] on icon "button" at bounding box center [27, 24] width 7 height 3
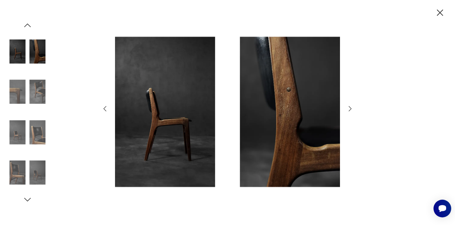
click at [27, 24] on icon "button" at bounding box center [27, 24] width 7 height 3
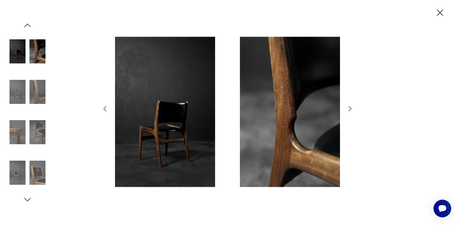
click at [27, 24] on icon "button" at bounding box center [27, 24] width 7 height 3
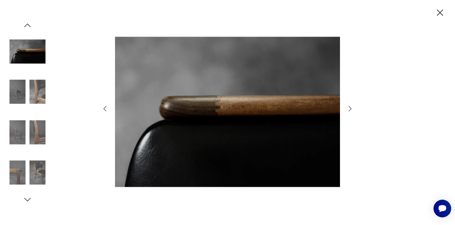
click at [27, 24] on icon "button" at bounding box center [27, 24] width 7 height 3
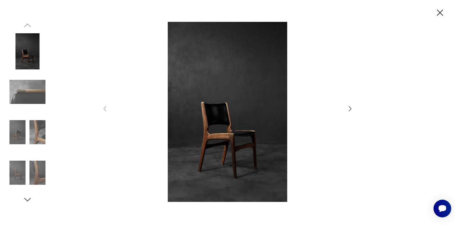
click at [27, 55] on img at bounding box center [27, 51] width 36 height 36
click at [24, 95] on img at bounding box center [27, 92] width 36 height 36
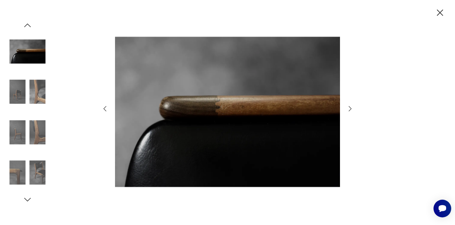
click at [440, 11] on icon "button" at bounding box center [440, 12] width 11 height 11
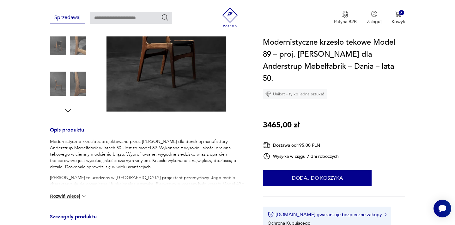
scroll to position [177, 0]
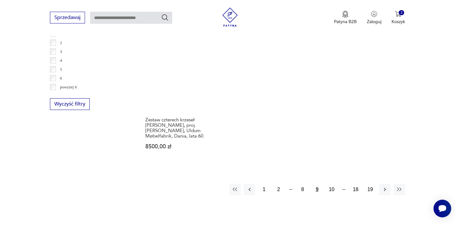
scroll to position [976, 0]
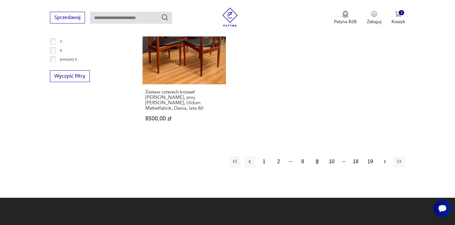
click at [386, 158] on icon "button" at bounding box center [385, 161] width 6 height 6
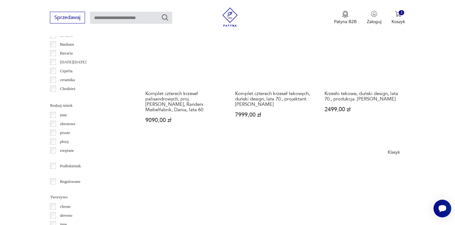
scroll to position [687, 0]
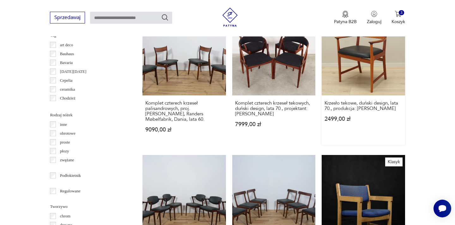
click at [371, 57] on link "Krzesło tekowe, duński design, lata 70., produkcja: [PERSON_NAME] 2499,00 zł" at bounding box center [363, 78] width 83 height 133
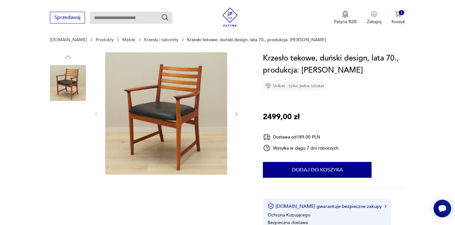
scroll to position [51, 0]
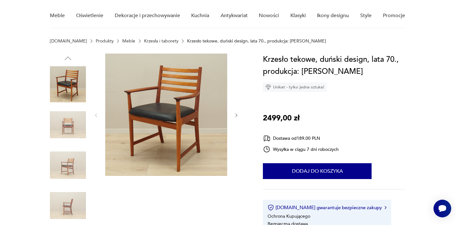
click at [159, 107] on img at bounding box center [166, 114] width 122 height 122
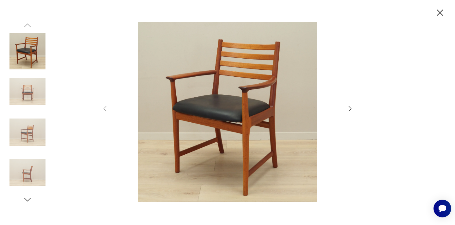
click at [351, 108] on icon "button" at bounding box center [351, 109] width 8 height 8
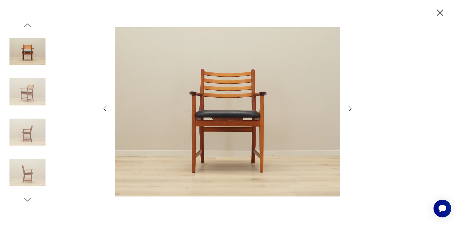
click at [351, 108] on icon "button" at bounding box center [351, 109] width 8 height 8
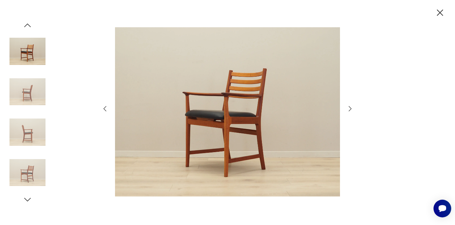
click at [351, 108] on icon "button" at bounding box center [351, 109] width 8 height 8
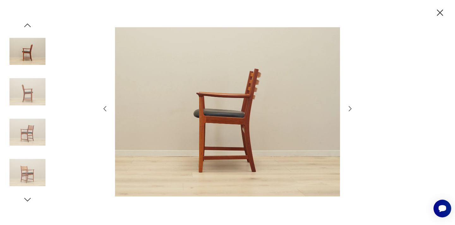
click at [351, 108] on icon "button" at bounding box center [351, 109] width 8 height 8
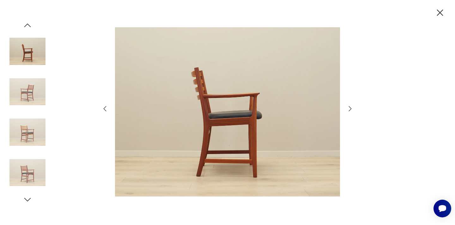
click at [351, 108] on icon "button" at bounding box center [351, 109] width 8 height 8
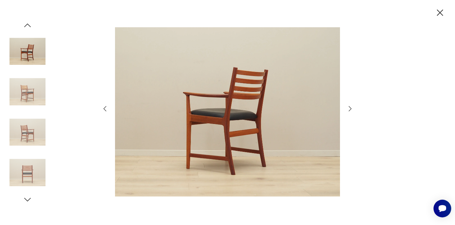
click at [351, 108] on icon "button" at bounding box center [351, 109] width 8 height 8
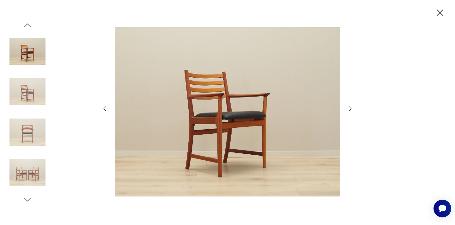
click at [351, 108] on icon "button" at bounding box center [351, 109] width 8 height 8
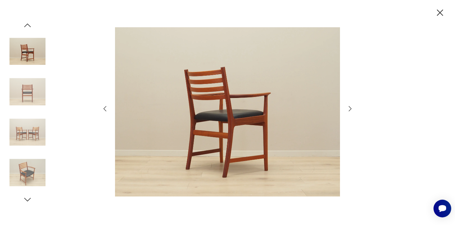
click at [351, 108] on icon "button" at bounding box center [351, 109] width 8 height 8
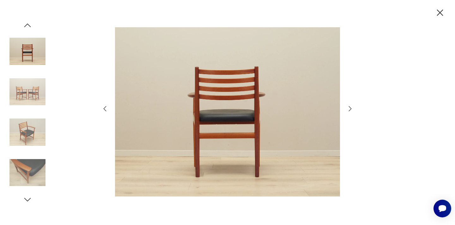
click at [351, 108] on icon "button" at bounding box center [351, 109] width 8 height 8
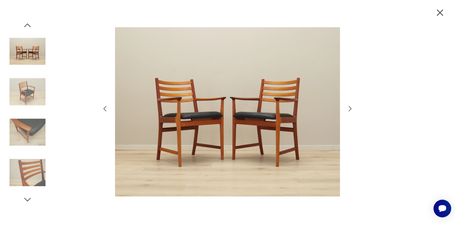
click at [351, 108] on icon "button" at bounding box center [351, 109] width 8 height 8
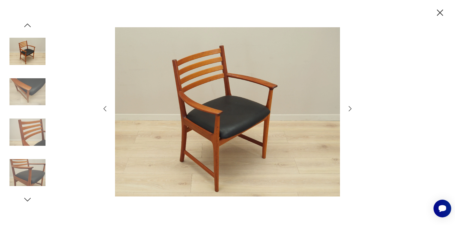
click at [351, 108] on icon "button" at bounding box center [351, 109] width 8 height 8
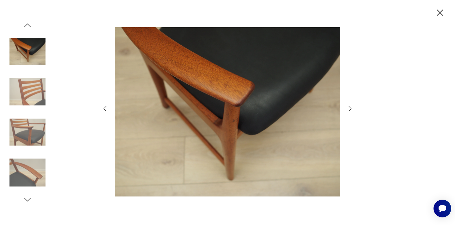
click at [351, 108] on icon "button" at bounding box center [351, 109] width 8 height 8
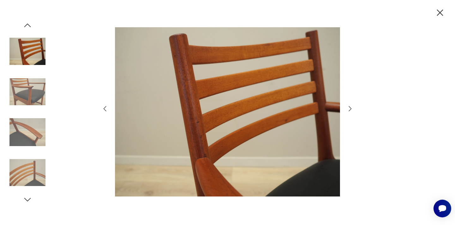
click at [351, 108] on icon "button" at bounding box center [351, 109] width 8 height 8
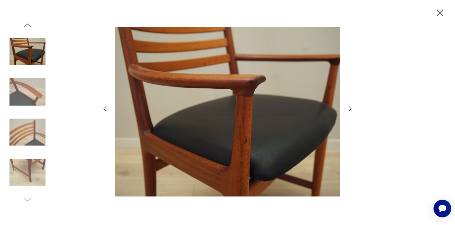
click at [351, 108] on icon "button" at bounding box center [351, 109] width 8 height 8
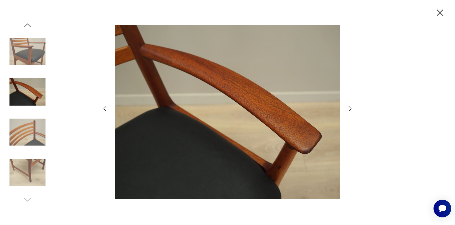
click at [351, 108] on icon "button" at bounding box center [351, 109] width 8 height 8
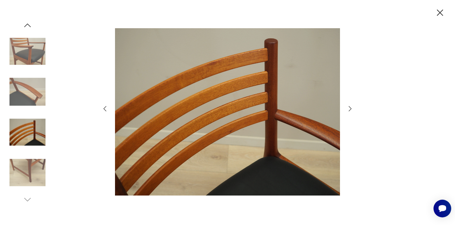
click at [351, 108] on icon "button" at bounding box center [351, 109] width 8 height 8
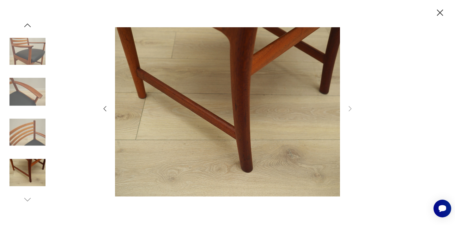
click at [443, 13] on icon "button" at bounding box center [440, 12] width 11 height 11
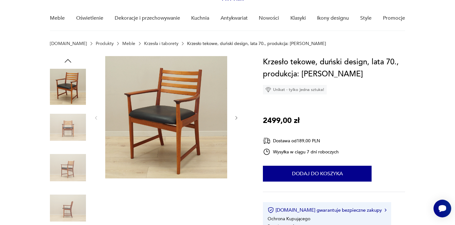
scroll to position [38, 0]
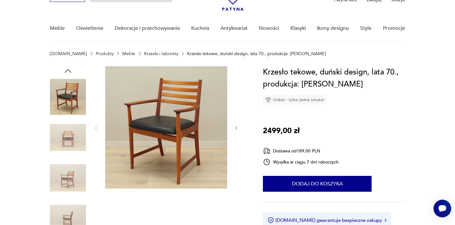
click at [443, 13] on nav "Sprzedawaj Patyna B2B Zaloguj 3 Koszyk Twój koszyk ( 3 ) Krzesło tekowe, duński…" at bounding box center [227, 8] width 455 height 66
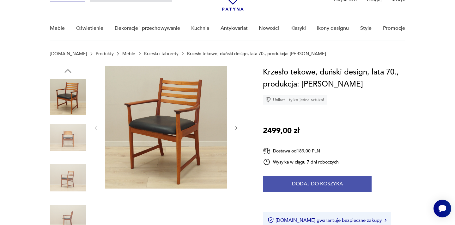
click at [325, 186] on button "Dodaj do koszyka" at bounding box center [317, 184] width 109 height 16
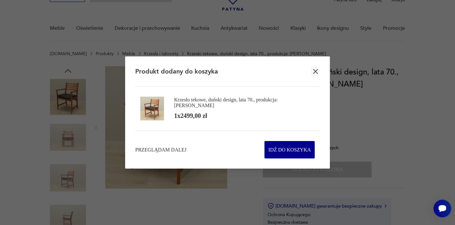
click at [316, 69] on icon "button" at bounding box center [316, 71] width 8 height 8
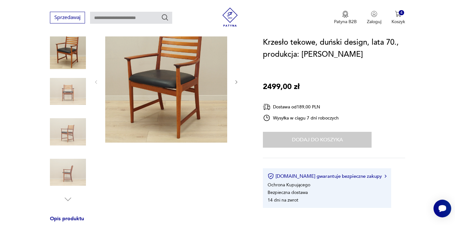
scroll to position [114, 0]
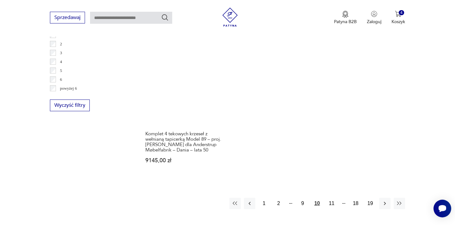
scroll to position [959, 0]
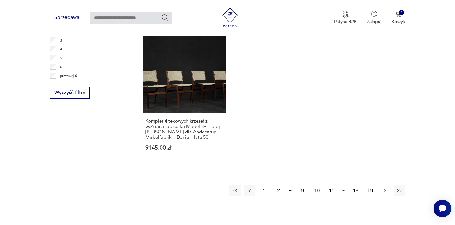
click at [385, 187] on icon "button" at bounding box center [385, 190] width 6 height 6
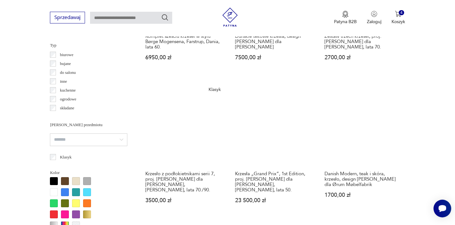
scroll to position [497, 0]
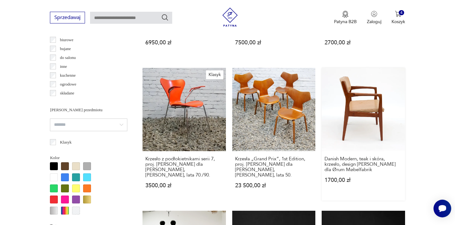
click at [367, 101] on link "Danish Modern, teak i skóra, krzesło, design [PERSON_NAME] dla Ørum Møbelfabrik…" at bounding box center [363, 134] width 83 height 133
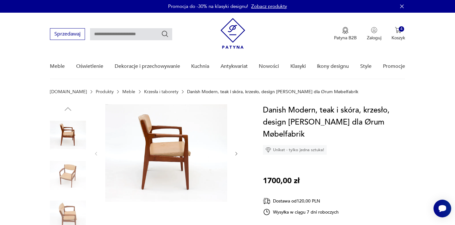
click at [158, 133] on img at bounding box center [166, 152] width 122 height 97
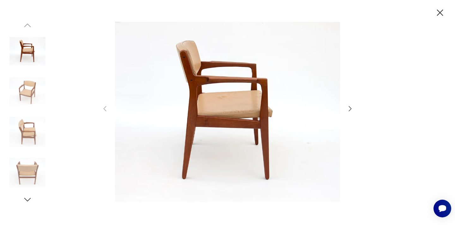
click at [350, 109] on icon "button" at bounding box center [351, 109] width 8 height 8
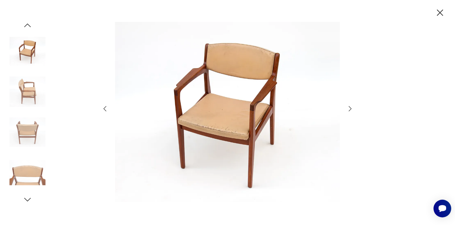
click at [350, 109] on icon "button" at bounding box center [351, 109] width 8 height 8
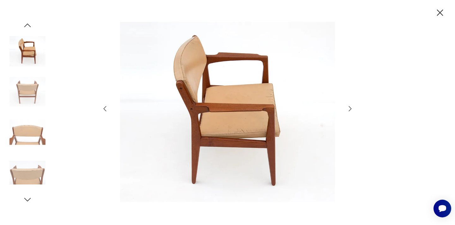
click at [350, 109] on icon "button" at bounding box center [351, 109] width 8 height 8
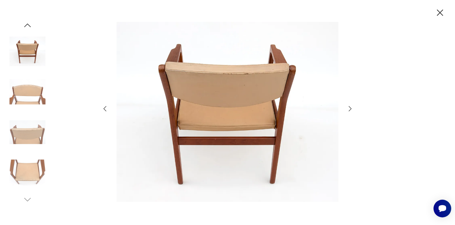
click at [350, 109] on icon "button" at bounding box center [351, 109] width 8 height 8
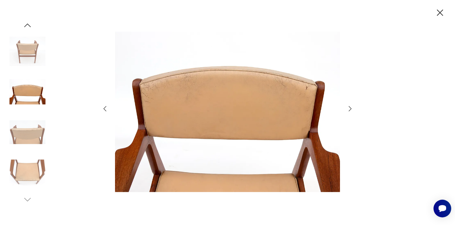
click at [350, 109] on icon "button" at bounding box center [351, 109] width 8 height 8
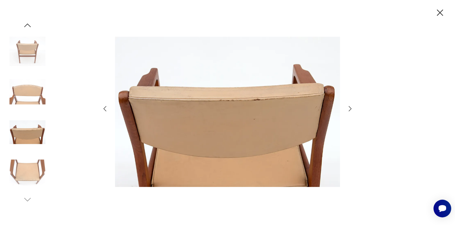
click at [350, 109] on icon "button" at bounding box center [351, 109] width 8 height 8
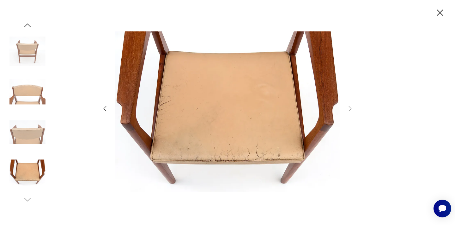
click at [440, 12] on icon "button" at bounding box center [440, 12] width 11 height 11
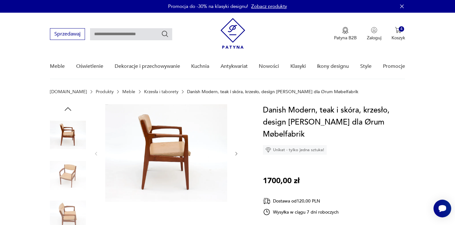
click at [68, 168] on img at bounding box center [68, 175] width 36 height 36
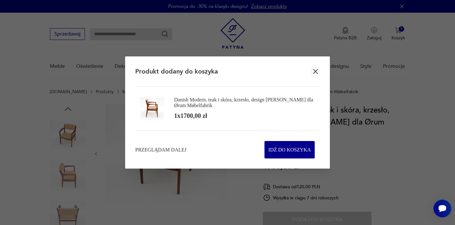
click at [317, 71] on icon "button" at bounding box center [316, 71] width 8 height 8
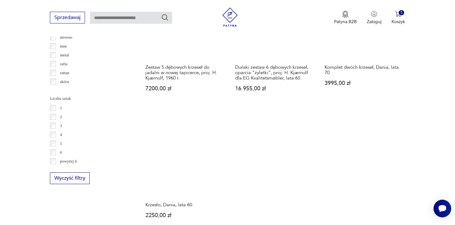
scroll to position [883, 0]
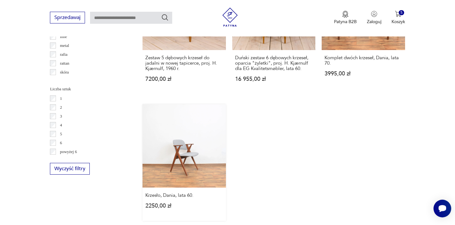
click at [186, 136] on link "Krzesło, Dania, lata 60. 2250,00 zł" at bounding box center [184, 162] width 83 height 116
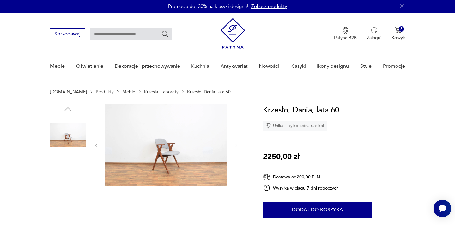
click at [176, 139] on img at bounding box center [166, 144] width 122 height 81
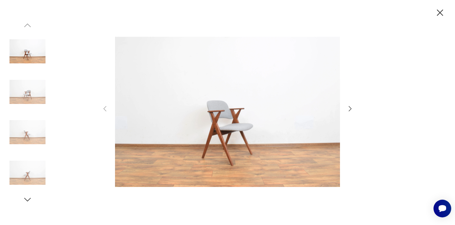
click at [350, 108] on icon "button" at bounding box center [351, 109] width 8 height 8
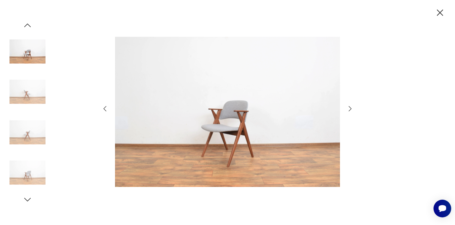
click at [350, 108] on icon "button" at bounding box center [351, 109] width 8 height 8
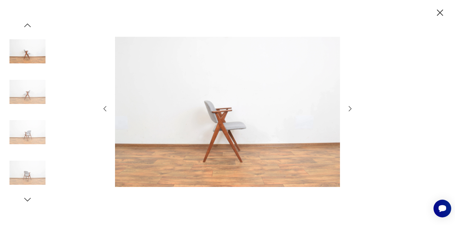
click at [350, 108] on icon "button" at bounding box center [351, 109] width 8 height 8
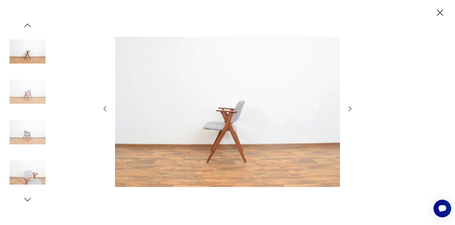
click at [350, 108] on icon "button" at bounding box center [351, 109] width 8 height 8
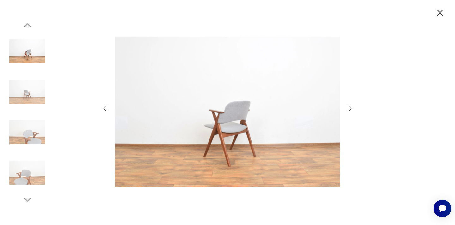
click at [350, 108] on icon "button" at bounding box center [351, 109] width 8 height 8
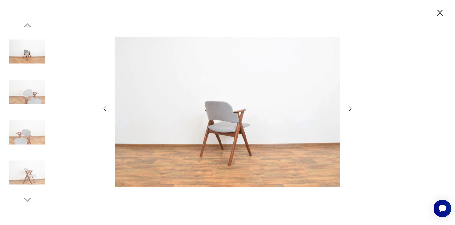
click at [350, 108] on icon "button" at bounding box center [351, 109] width 8 height 8
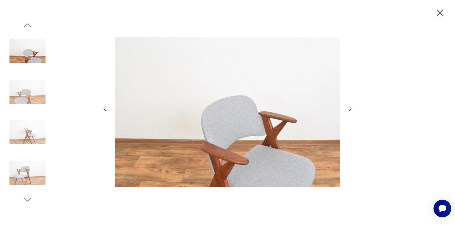
click at [350, 108] on icon "button" at bounding box center [351, 109] width 8 height 8
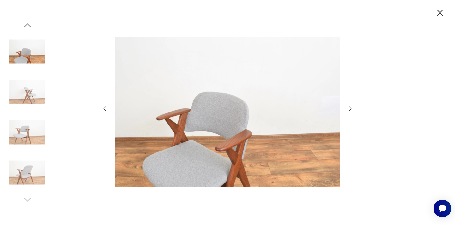
click at [350, 108] on icon "button" at bounding box center [351, 109] width 8 height 8
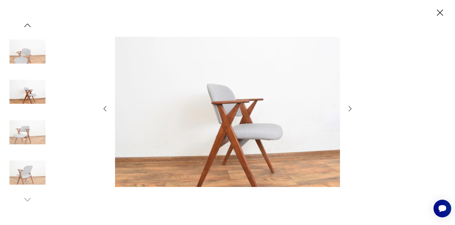
click at [350, 108] on icon "button" at bounding box center [351, 109] width 8 height 8
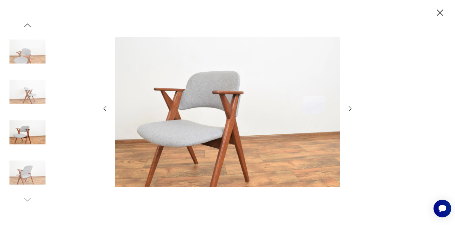
click at [350, 108] on icon "button" at bounding box center [351, 109] width 8 height 8
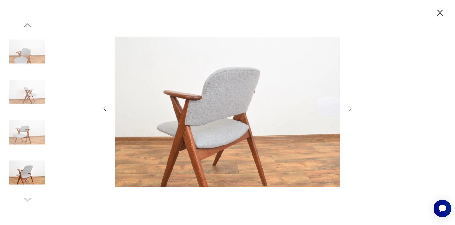
click at [441, 11] on icon "button" at bounding box center [440, 12] width 11 height 11
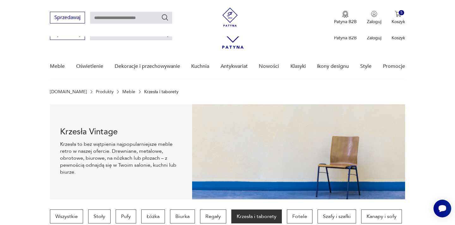
scroll to position [942, 0]
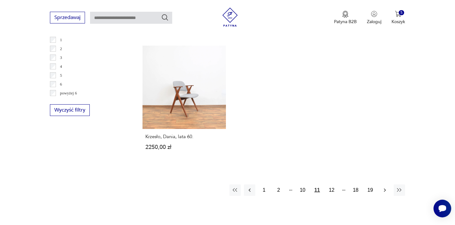
click at [385, 188] on icon "button" at bounding box center [385, 189] width 2 height 3
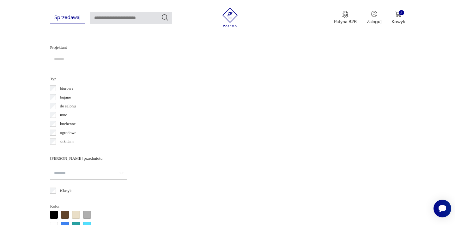
scroll to position [168, 0]
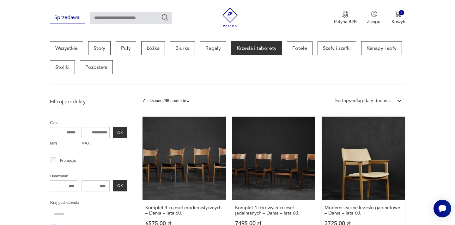
click at [370, 165] on link "Modernistyczne krzesło gabinetowe – Dania – lata 60. 3725,00 zł" at bounding box center [363, 177] width 83 height 122
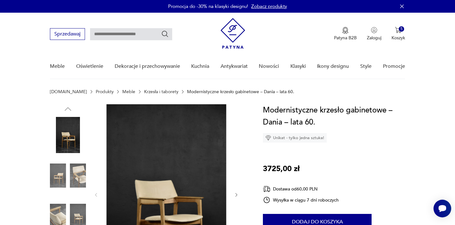
click at [162, 180] on img at bounding box center [166, 194] width 122 height 180
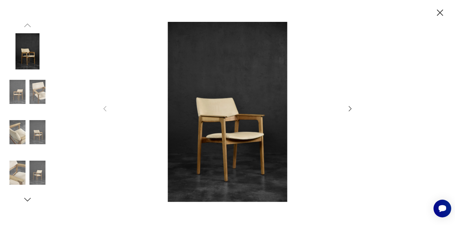
click at [349, 111] on icon "button" at bounding box center [350, 108] width 3 height 5
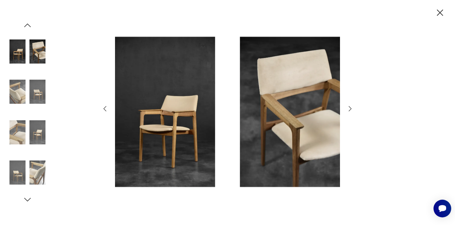
click at [349, 111] on icon "button" at bounding box center [350, 108] width 3 height 5
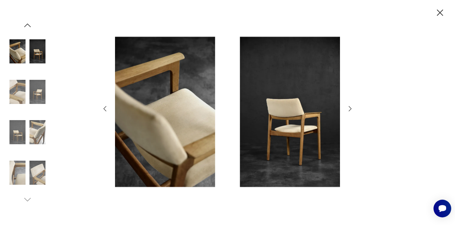
click at [349, 111] on icon "button" at bounding box center [350, 108] width 3 height 5
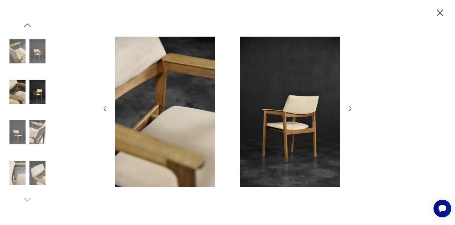
click at [349, 111] on icon "button" at bounding box center [350, 108] width 3 height 5
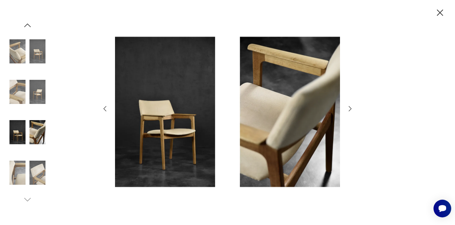
click at [349, 111] on icon "button" at bounding box center [350, 108] width 3 height 5
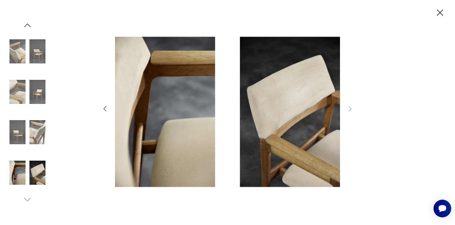
click at [440, 13] on icon "button" at bounding box center [440, 12] width 6 height 6
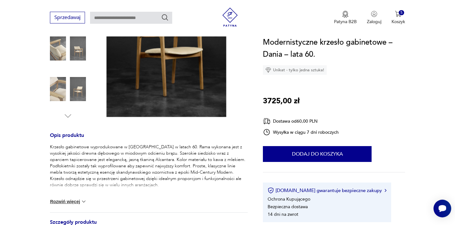
scroll to position [190, 0]
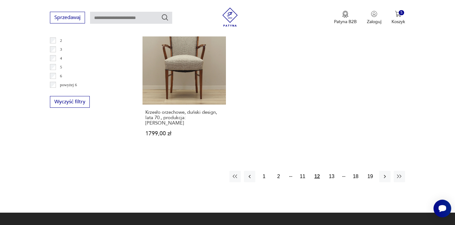
scroll to position [978, 0]
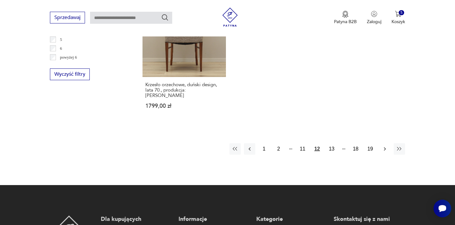
click at [385, 146] on icon "button" at bounding box center [385, 149] width 6 height 6
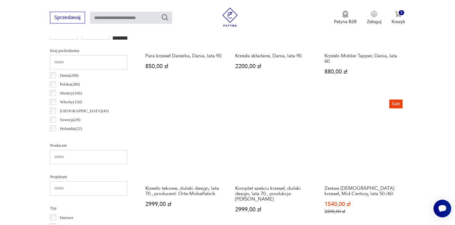
scroll to position [320, 0]
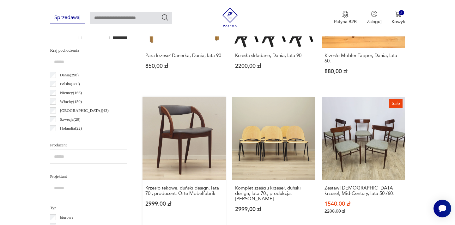
click at [179, 111] on link "Krzesło tekowe, duński design, lata 70., producent: Orte Mobelfabrik 2999,00 zł" at bounding box center [184, 160] width 83 height 129
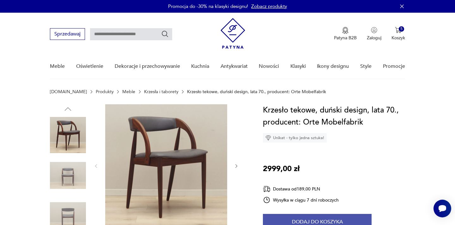
click at [323, 220] on button "Dodaj do koszyka" at bounding box center [317, 222] width 109 height 16
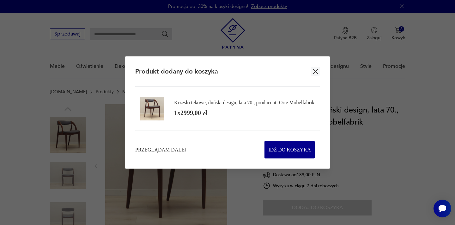
click at [315, 70] on icon "button" at bounding box center [315, 71] width 5 height 5
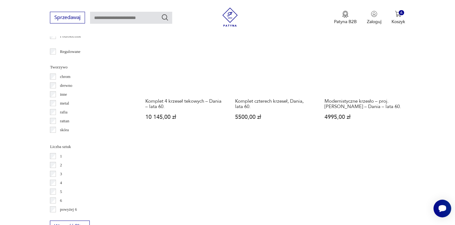
scroll to position [801, 0]
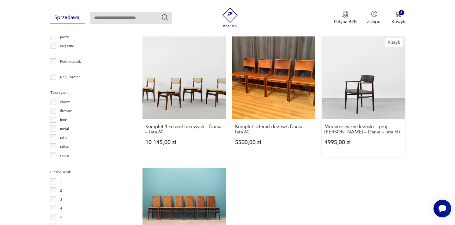
click at [355, 86] on link "Klasyk Modernistyczne krzesło – proj. [PERSON_NAME] – Dania – lata 60. 4995,00 …" at bounding box center [363, 96] width 83 height 122
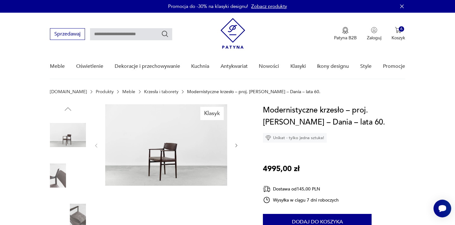
click at [160, 154] on img at bounding box center [166, 144] width 122 height 81
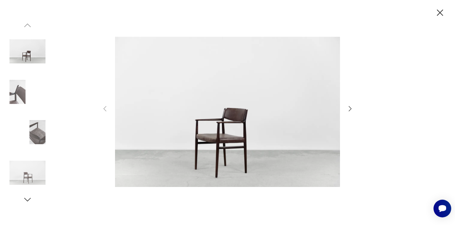
click at [351, 109] on icon "button" at bounding box center [350, 108] width 3 height 5
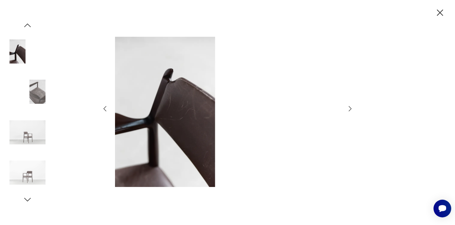
click at [351, 109] on icon "button" at bounding box center [350, 108] width 3 height 5
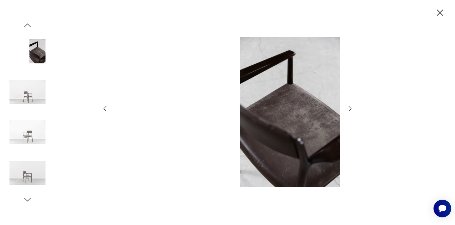
click at [351, 109] on icon "button" at bounding box center [350, 108] width 3 height 5
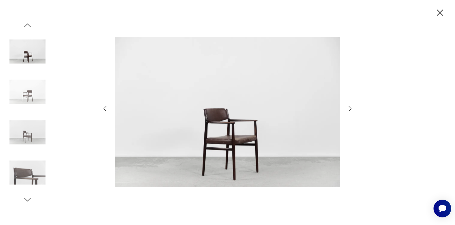
click at [351, 109] on icon "button" at bounding box center [350, 108] width 3 height 5
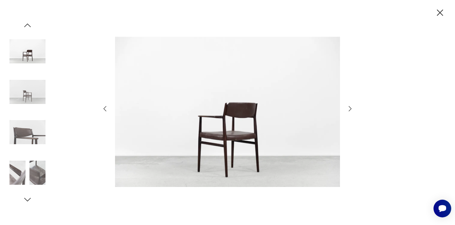
click at [351, 109] on icon "button" at bounding box center [350, 108] width 3 height 5
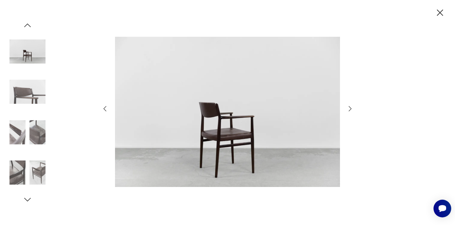
click at [351, 109] on icon "button" at bounding box center [350, 108] width 3 height 5
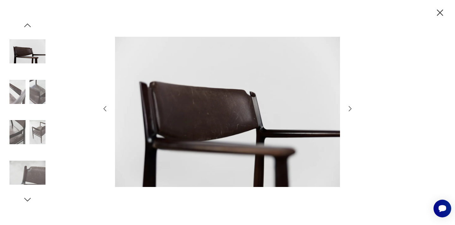
click at [351, 109] on icon "button" at bounding box center [350, 108] width 3 height 5
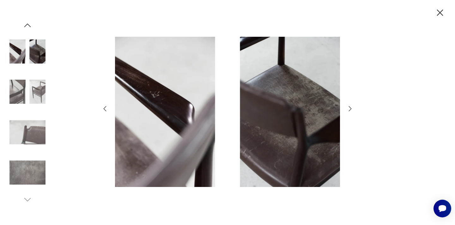
click at [351, 109] on icon "button" at bounding box center [350, 108] width 3 height 5
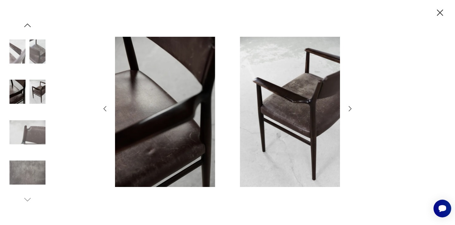
click at [441, 10] on icon "button" at bounding box center [440, 12] width 11 height 11
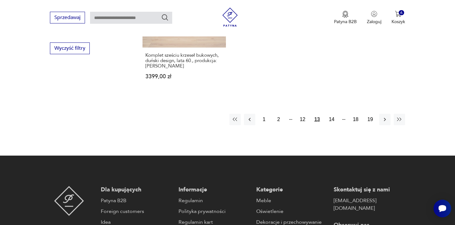
scroll to position [1011, 0]
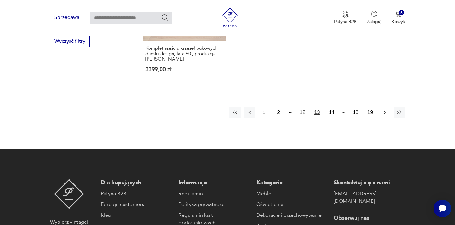
click at [387, 112] on icon "button" at bounding box center [385, 112] width 6 height 6
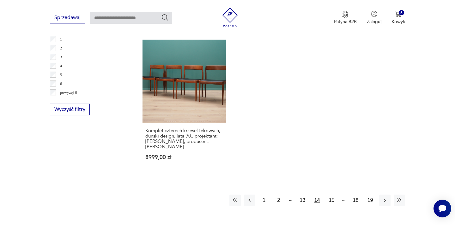
scroll to position [952, 0]
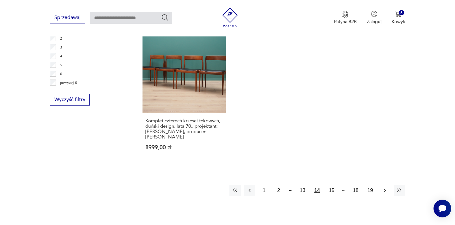
click at [385, 189] on icon "button" at bounding box center [385, 190] width 2 height 3
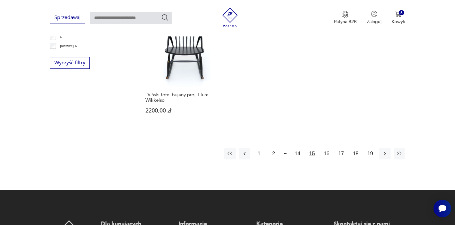
scroll to position [990, 0]
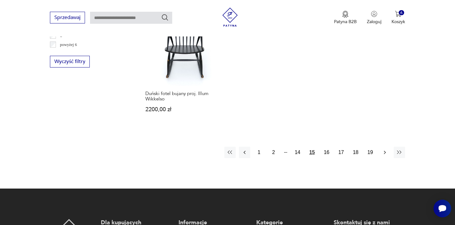
click at [385, 151] on icon "button" at bounding box center [385, 152] width 2 height 3
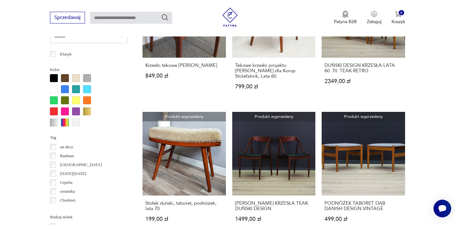
scroll to position [585, 0]
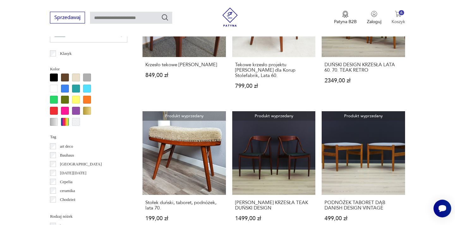
click at [399, 14] on img "button" at bounding box center [398, 14] width 6 height 6
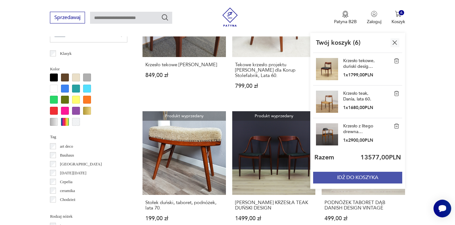
click at [362, 176] on button "IDŹ DO KOSZYKA" at bounding box center [357, 177] width 89 height 12
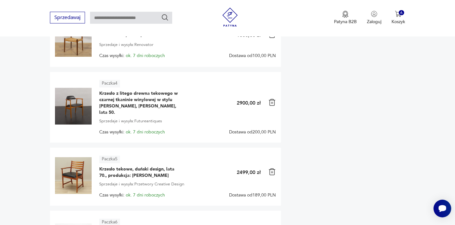
scroll to position [291, 0]
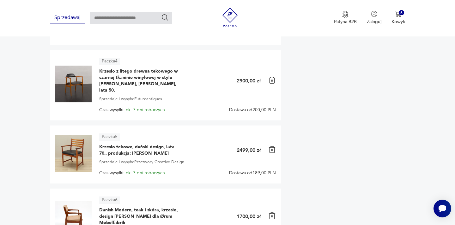
click at [273, 80] on img at bounding box center [273, 80] width 8 height 8
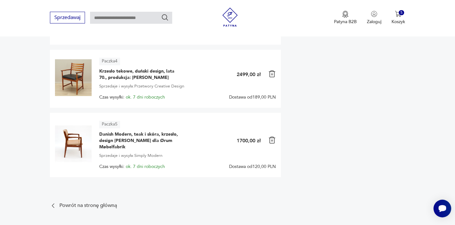
click at [272, 74] on img at bounding box center [273, 74] width 8 height 8
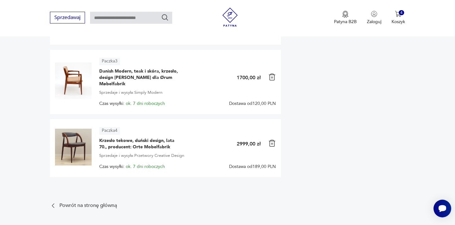
click at [273, 79] on img at bounding box center [273, 77] width 8 height 8
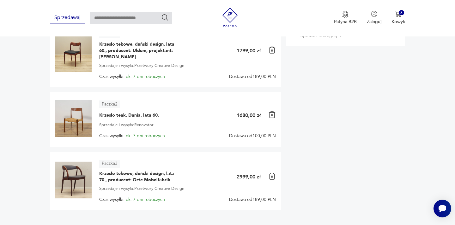
scroll to position [127, 0]
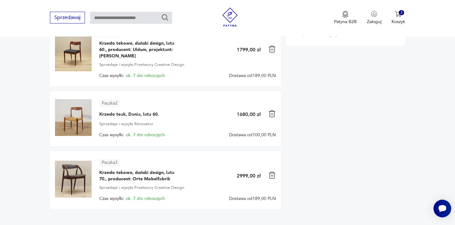
click at [273, 115] on img at bounding box center [273, 114] width 8 height 8
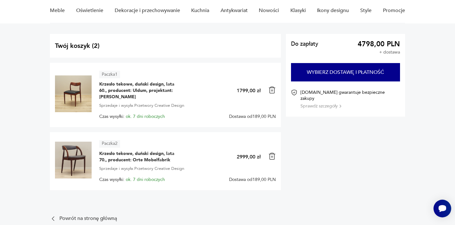
scroll to position [51, 0]
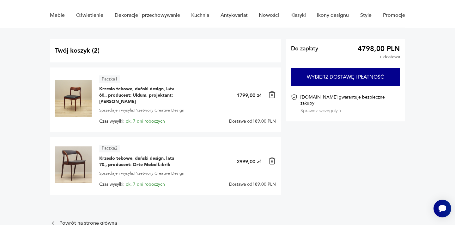
click at [76, 97] on img at bounding box center [73, 98] width 37 height 37
click at [130, 87] on span "Krzesło tekowe, duński design, lata 60., producent: Uldum, projektant: [PERSON_…" at bounding box center [138, 95] width 79 height 19
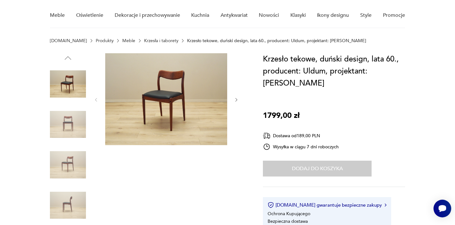
click at [161, 84] on img at bounding box center [166, 99] width 122 height 92
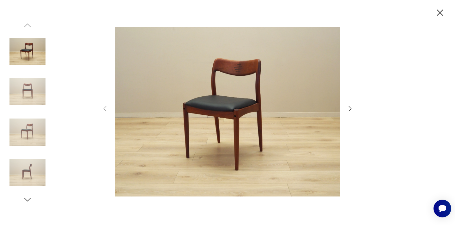
click at [441, 12] on icon "button" at bounding box center [440, 12] width 6 height 6
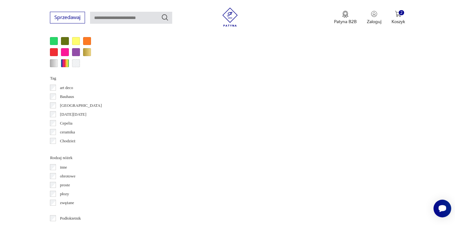
scroll to position [644, 0]
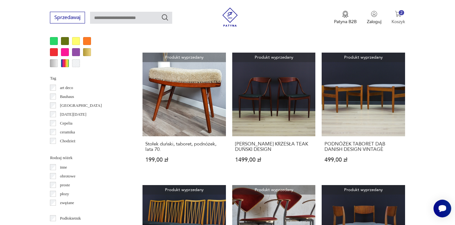
click at [399, 16] on img "button" at bounding box center [398, 14] width 6 height 6
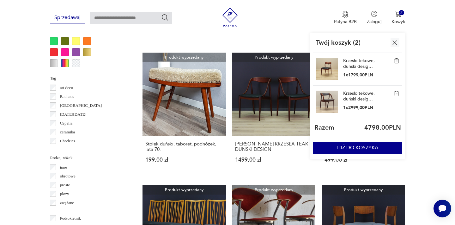
click at [398, 61] on img at bounding box center [397, 61] width 6 height 6
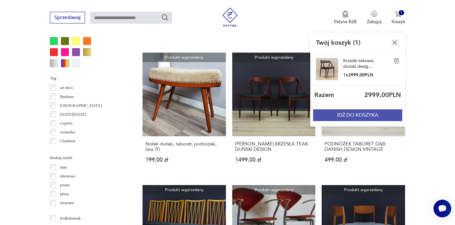
click at [355, 115] on button "IDŹ DO KOSZYKA" at bounding box center [357, 115] width 89 height 12
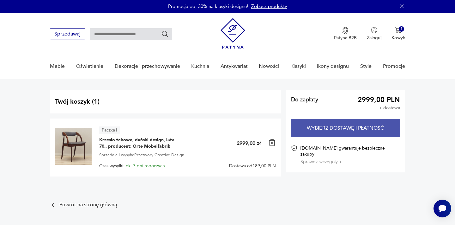
click at [331, 128] on button "Wybierz dostawę i płatność" at bounding box center [345, 128] width 109 height 18
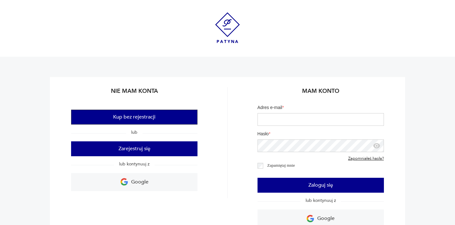
click at [162, 118] on button "Kup bez rejestracji" at bounding box center [134, 116] width 127 height 15
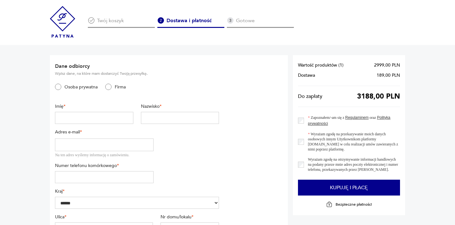
click at [79, 118] on input "text" at bounding box center [94, 118] width 78 height 12
type input "******"
type input "**********"
type input "*********"
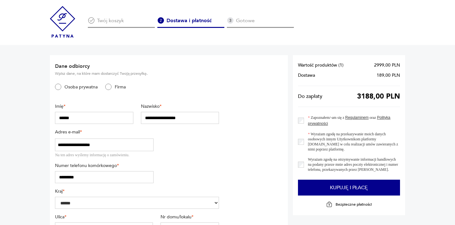
type input "**********"
type input "***"
type input "********"
click at [267, 176] on section "**********" at bounding box center [169, 163] width 238 height 217
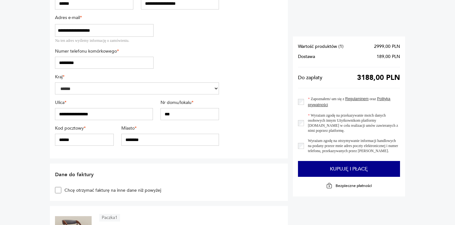
scroll to position [127, 0]
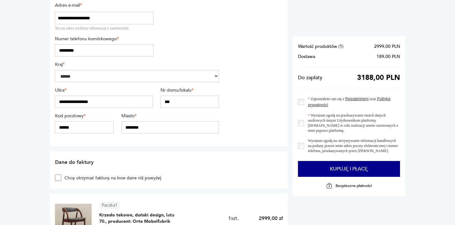
click at [61, 127] on input "******" at bounding box center [84, 127] width 59 height 12
type input "******"
click at [0, 113] on section "**********" at bounding box center [227, 182] width 455 height 529
click at [413, 96] on section "**********" at bounding box center [227, 182] width 455 height 529
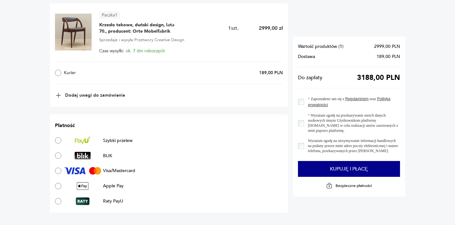
scroll to position [329, 0]
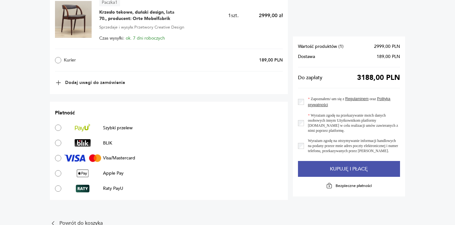
click at [338, 174] on button "Kupuję i płacę" at bounding box center [349, 169] width 102 height 16
